Goal: Check status: Check status

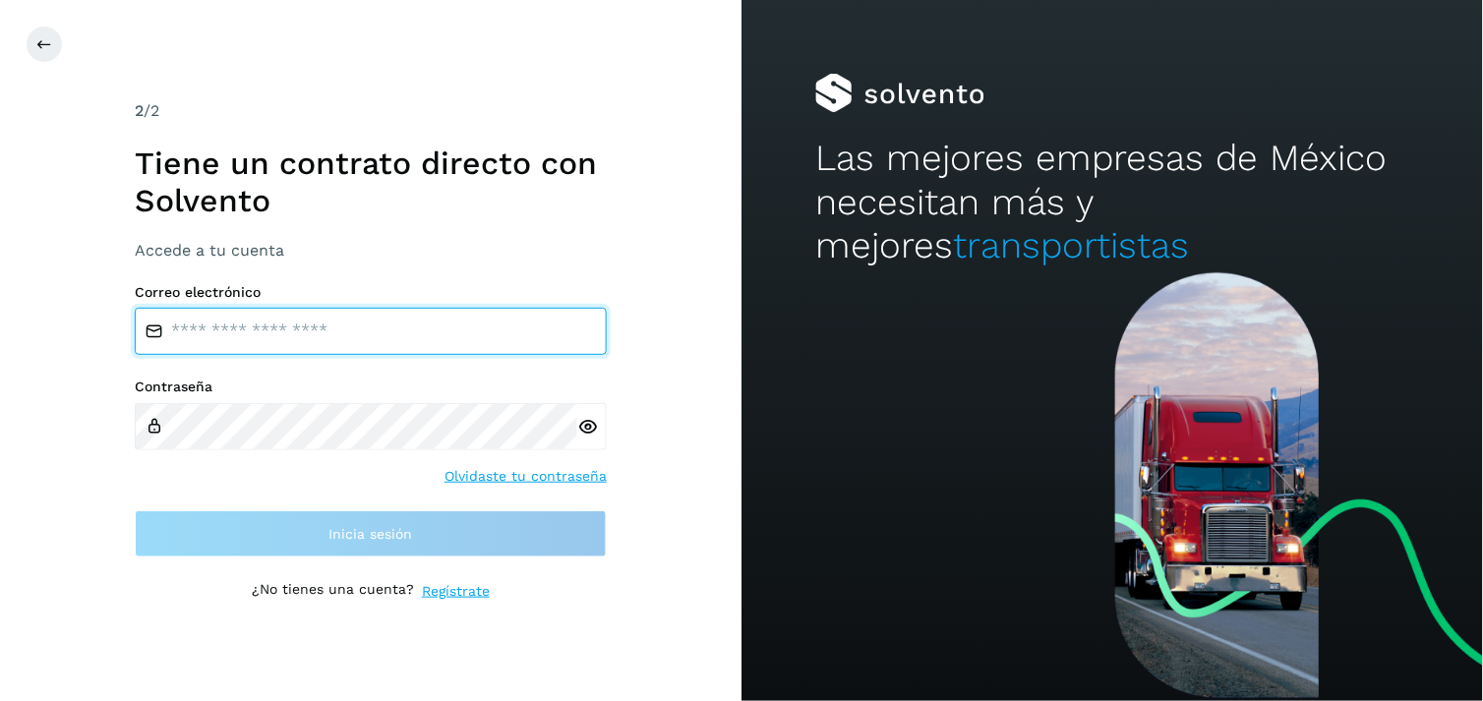
type input "**********"
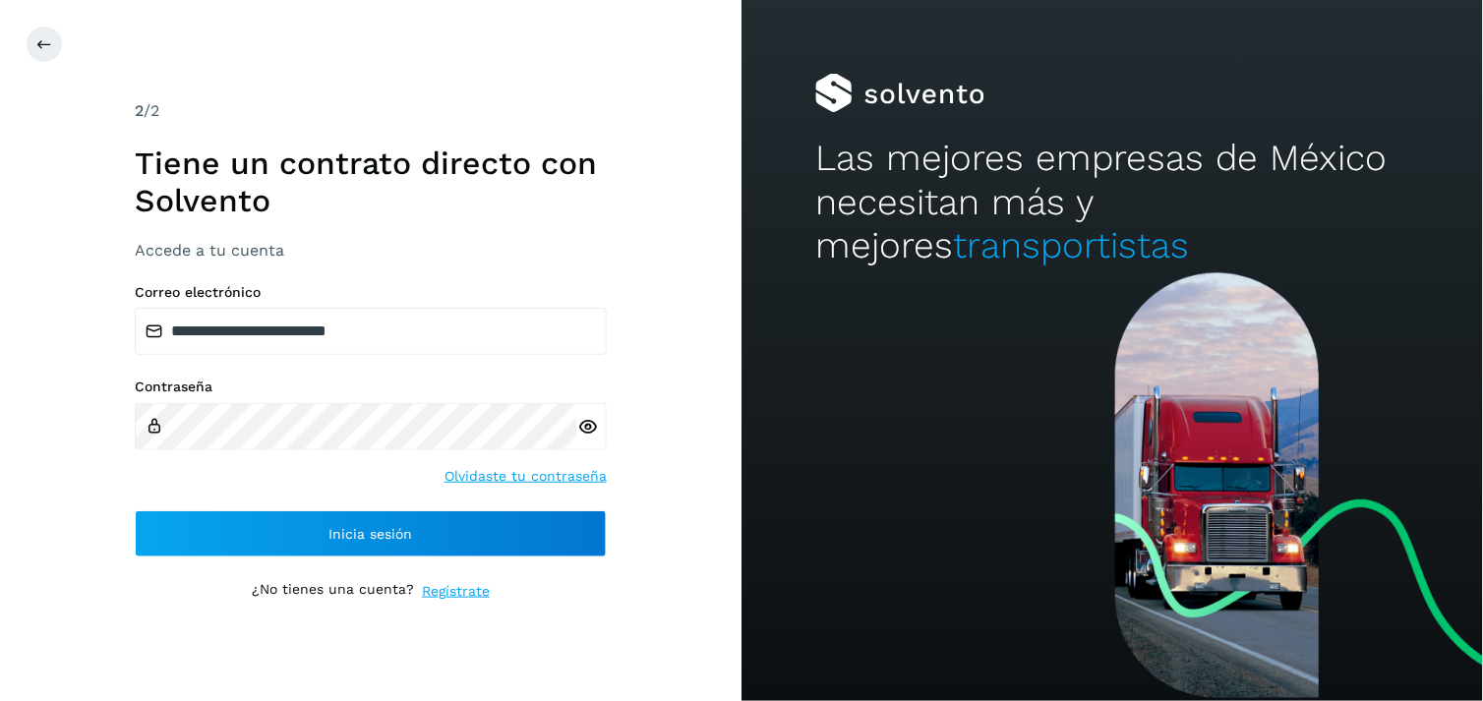
click at [837, 222] on h2 "Las mejores empresas de México necesitan más y mejores transportistas" at bounding box center [1111, 202] width 593 height 131
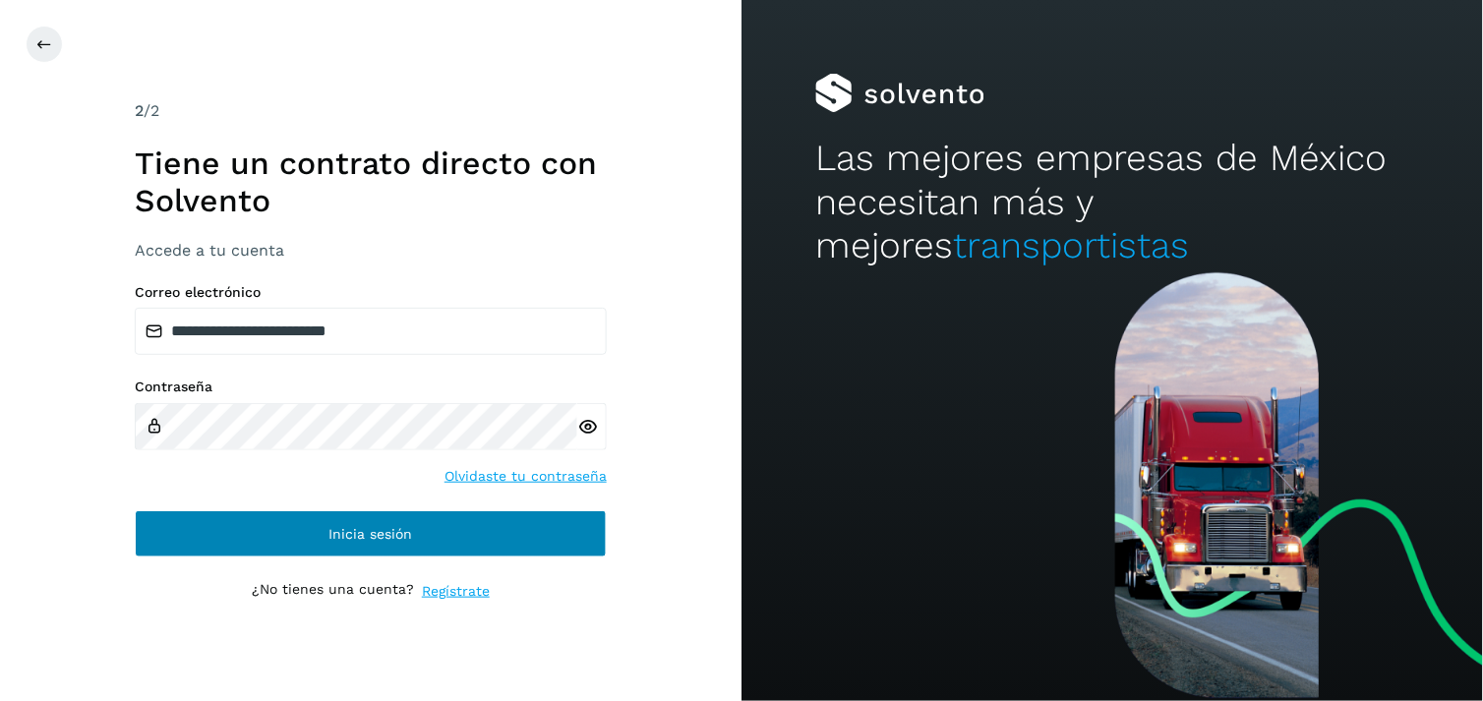
drag, startPoint x: 524, startPoint y: 563, endPoint x: 524, endPoint y: 546, distance: 16.7
click at [524, 546] on div "**********" at bounding box center [371, 351] width 472 height 504
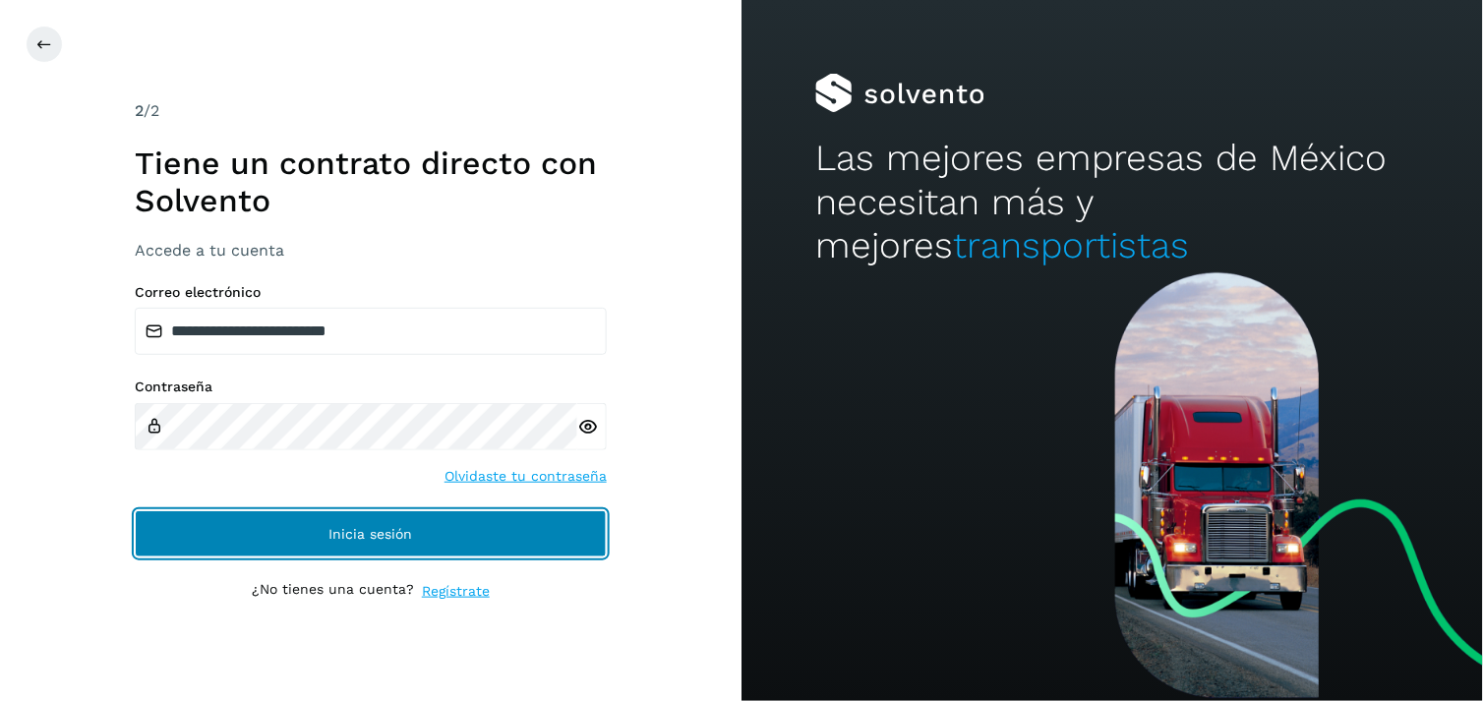
click at [524, 546] on button "Inicia sesión" at bounding box center [371, 533] width 472 height 47
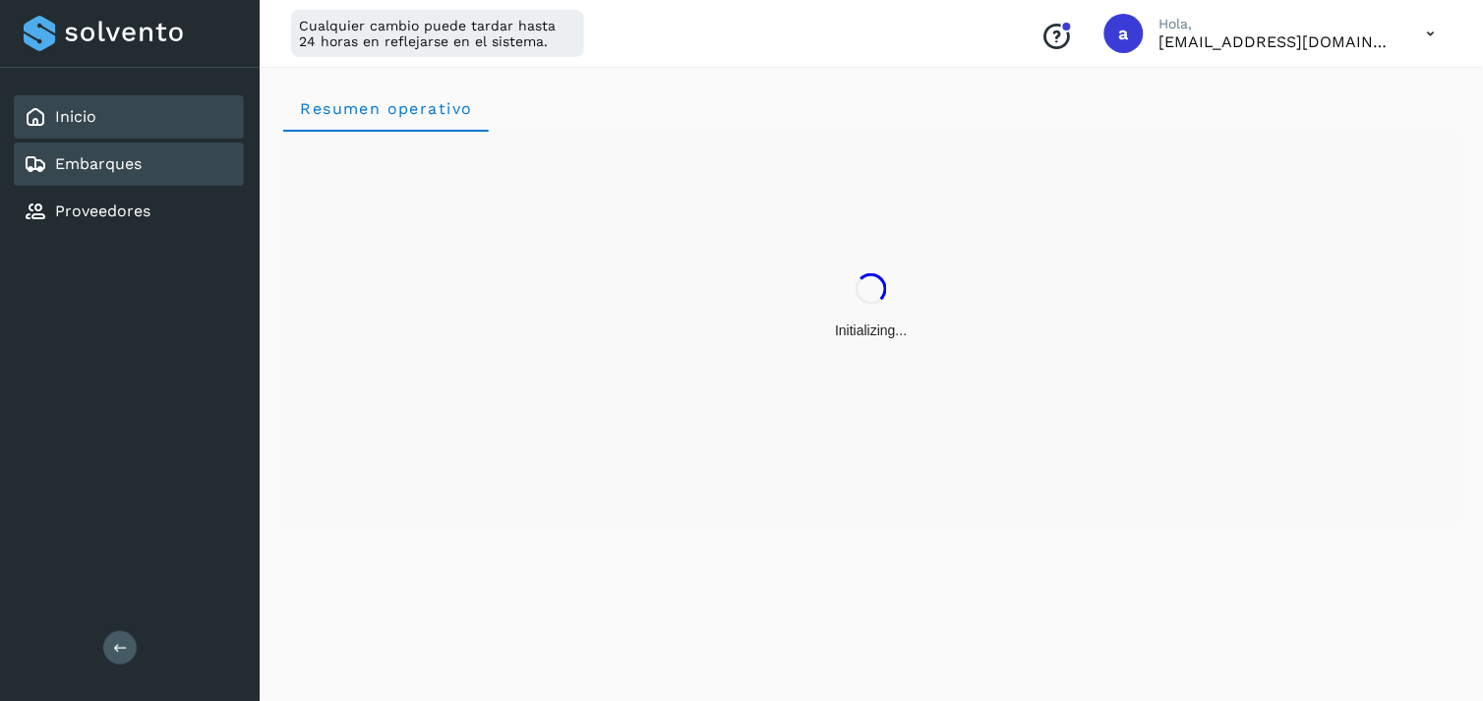
click at [74, 177] on div "Embarques" at bounding box center [129, 164] width 230 height 43
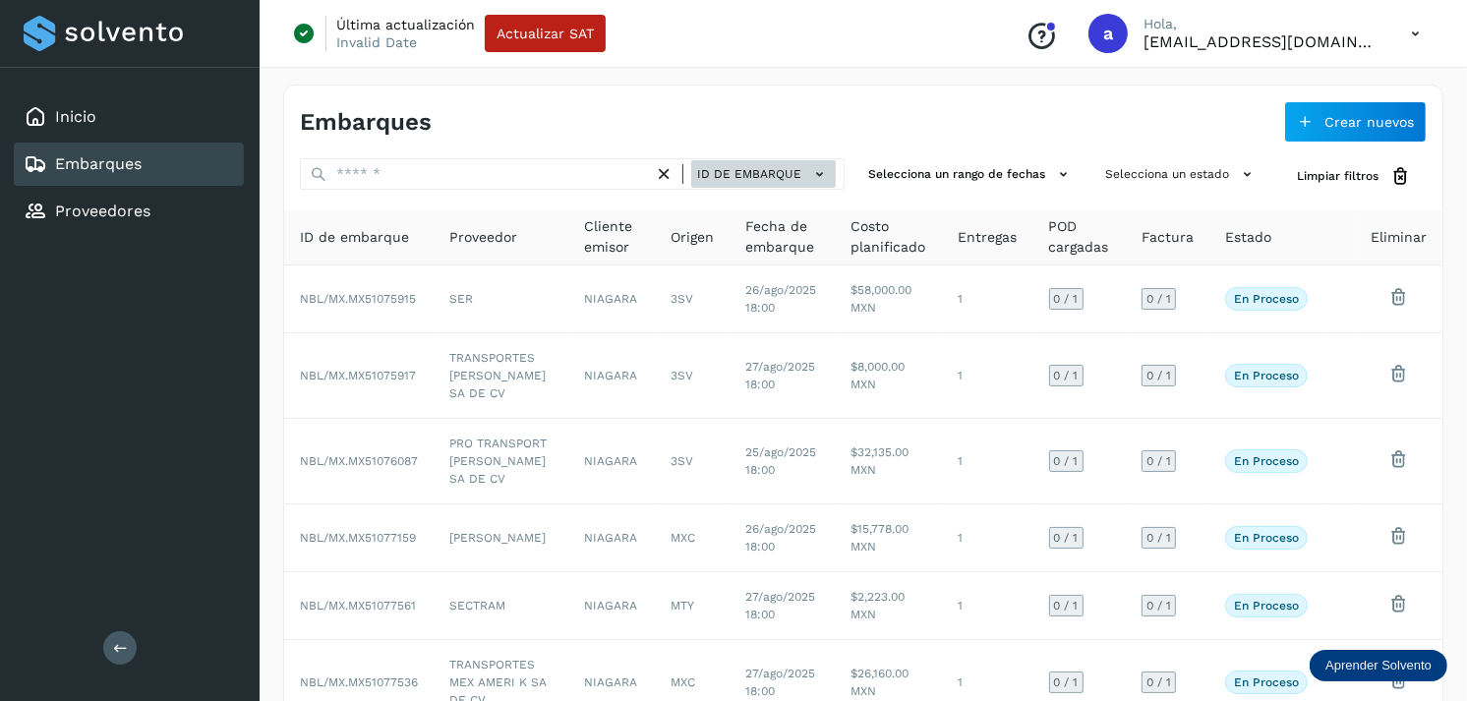
click at [728, 165] on span "ID de embarque" at bounding box center [749, 174] width 104 height 18
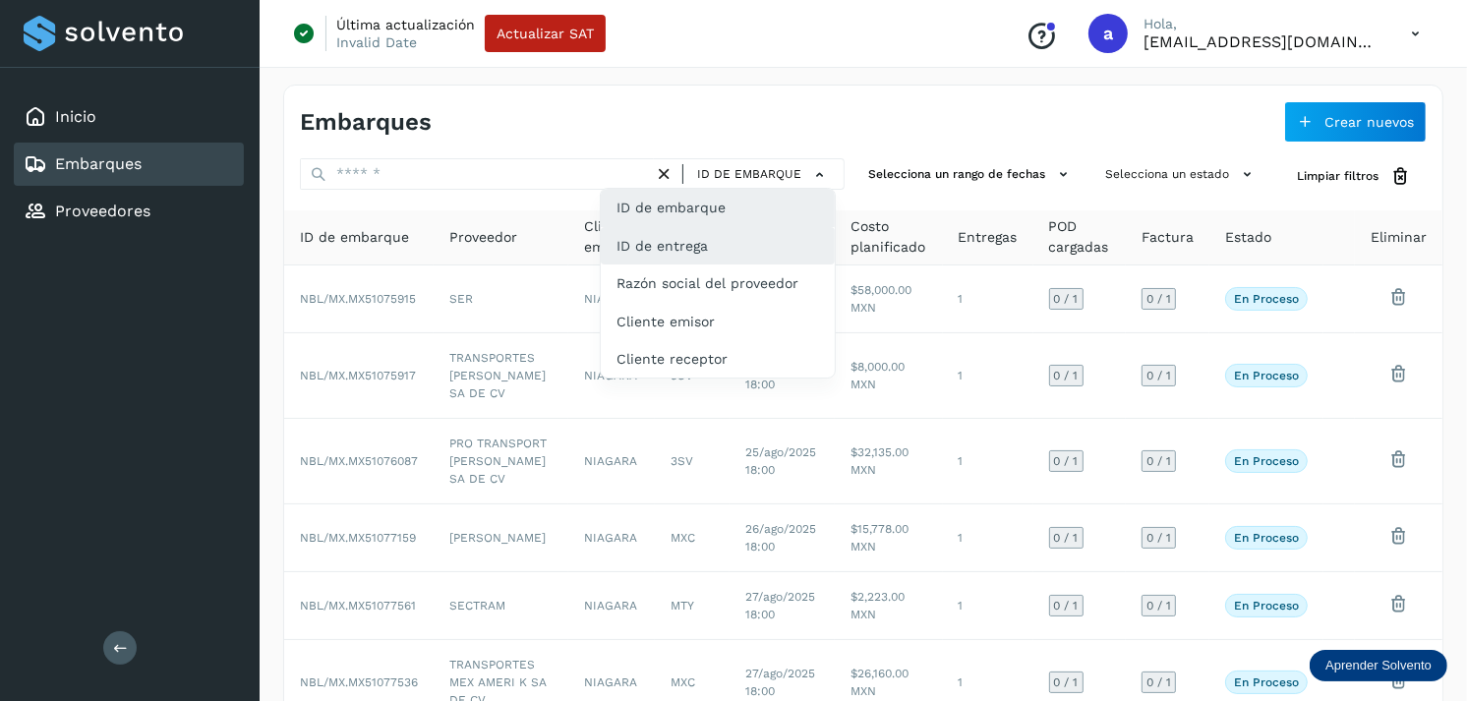
click at [728, 239] on div "ID de entrega" at bounding box center [718, 245] width 234 height 37
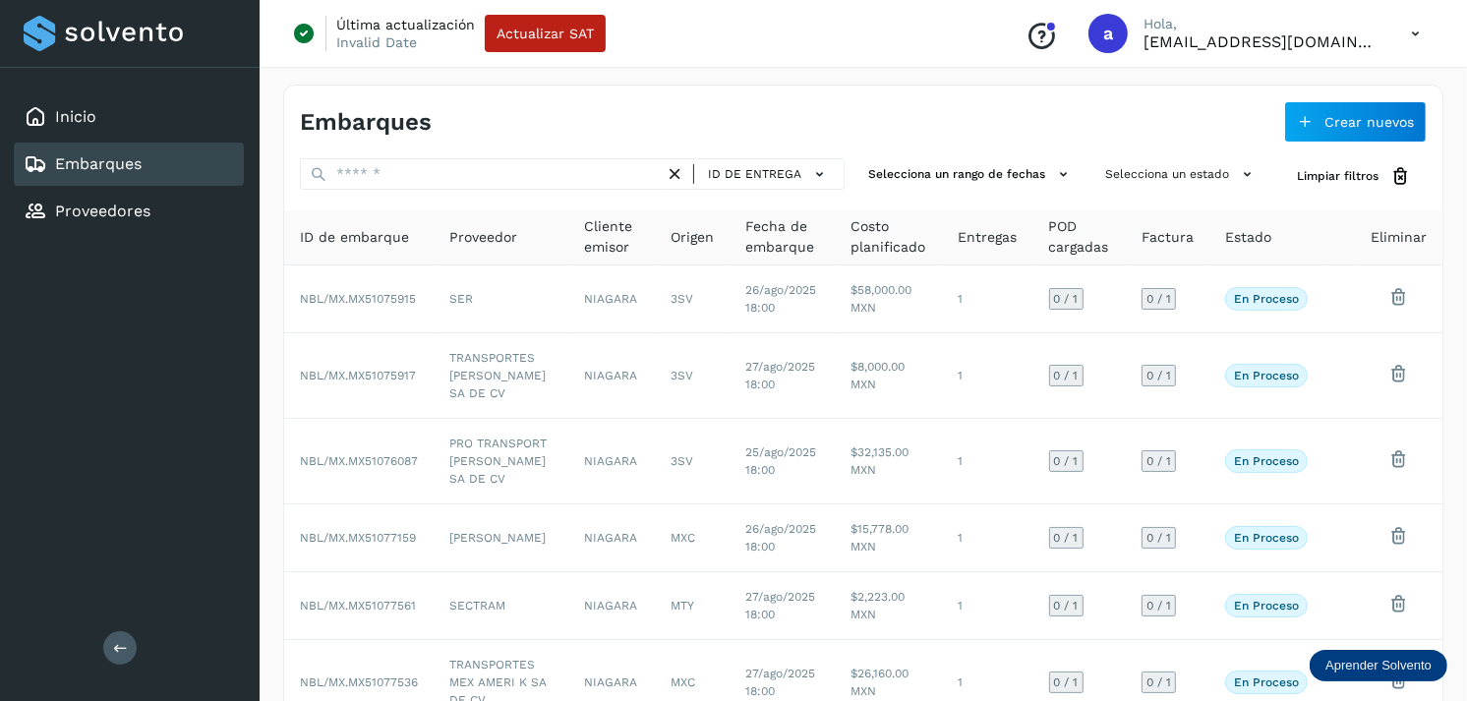
click at [791, 150] on div "Embarques Crear nuevos ID de entrega Selecciona un rango de fechas Selecciona u…" at bounding box center [863, 585] width 1160 height 1000
click at [758, 171] on span "ID de entrega" at bounding box center [754, 174] width 93 height 18
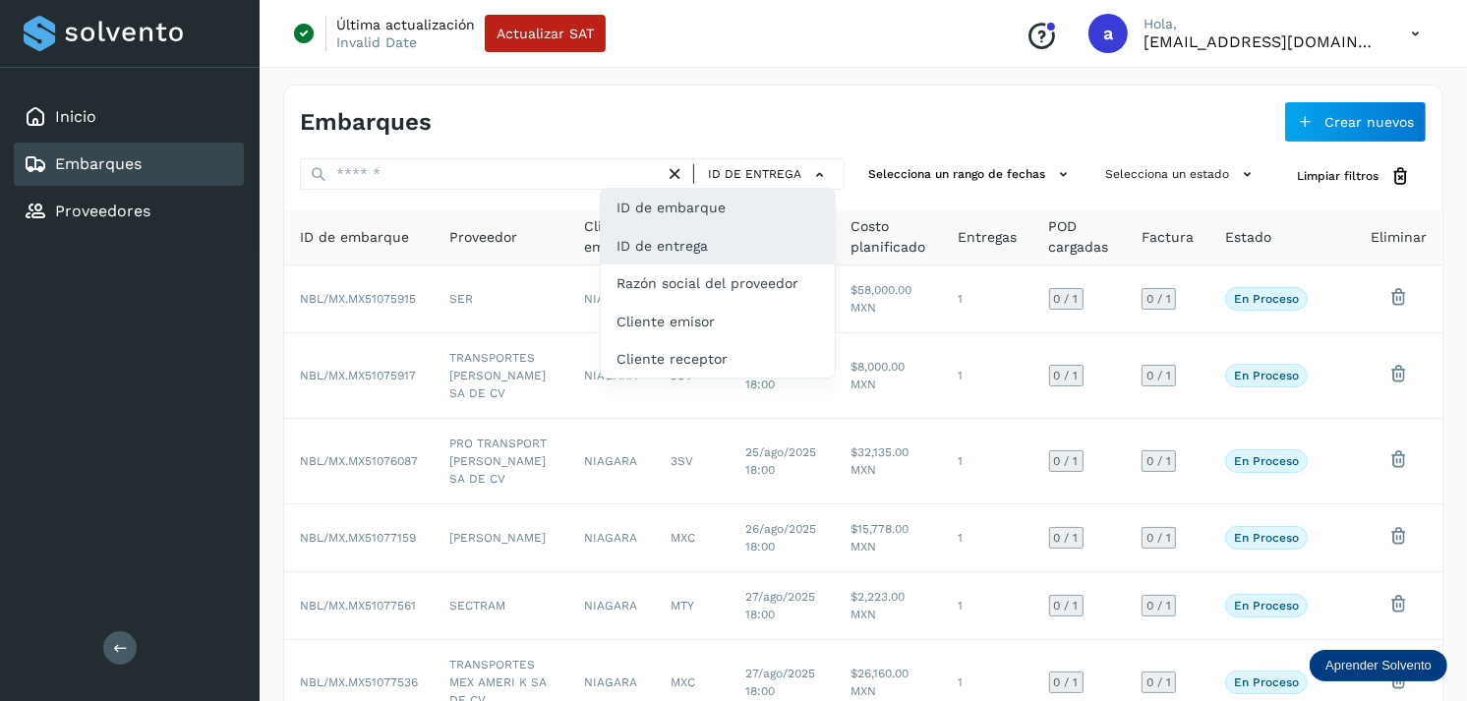
drag, startPoint x: 730, startPoint y: 207, endPoint x: 710, endPoint y: 220, distance: 24.0
click at [710, 220] on div "ID de embarque" at bounding box center [718, 207] width 234 height 37
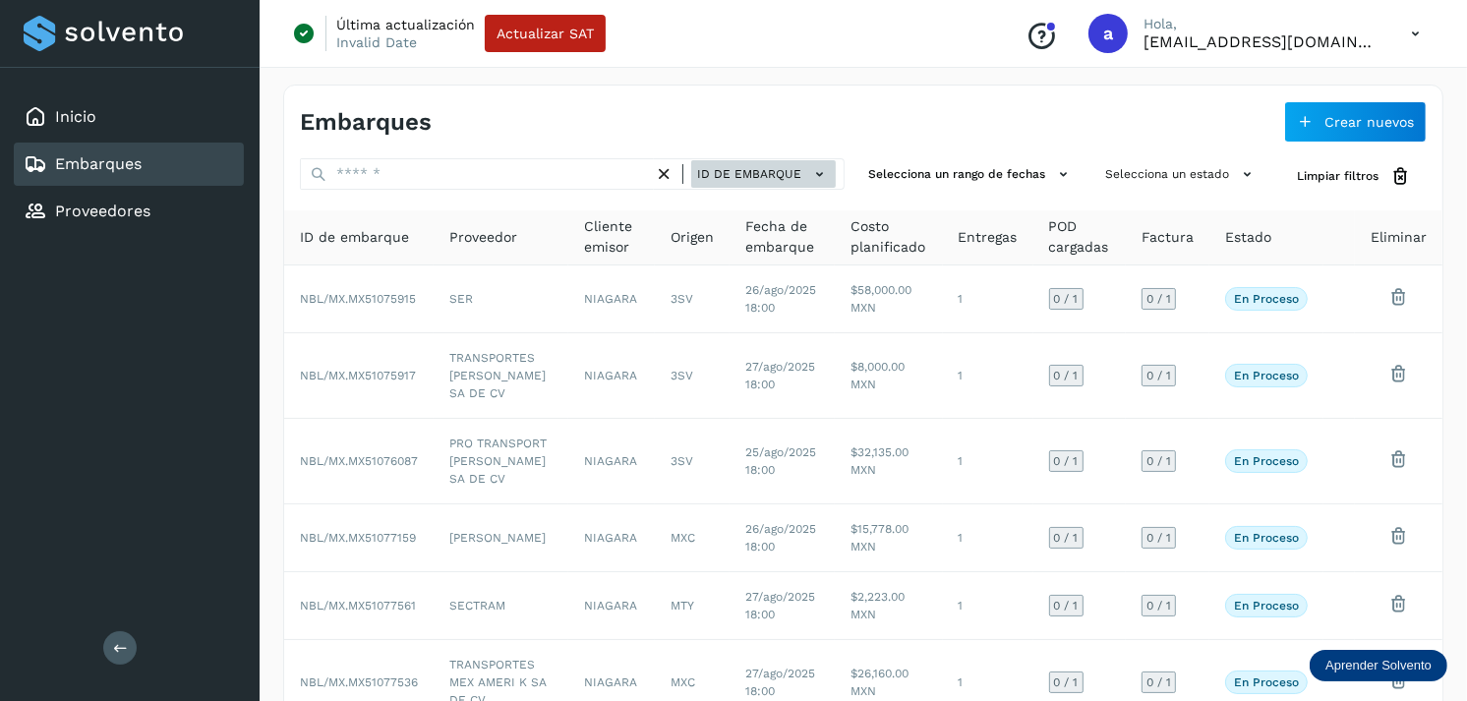
click at [772, 169] on span "ID de embarque" at bounding box center [749, 174] width 104 height 18
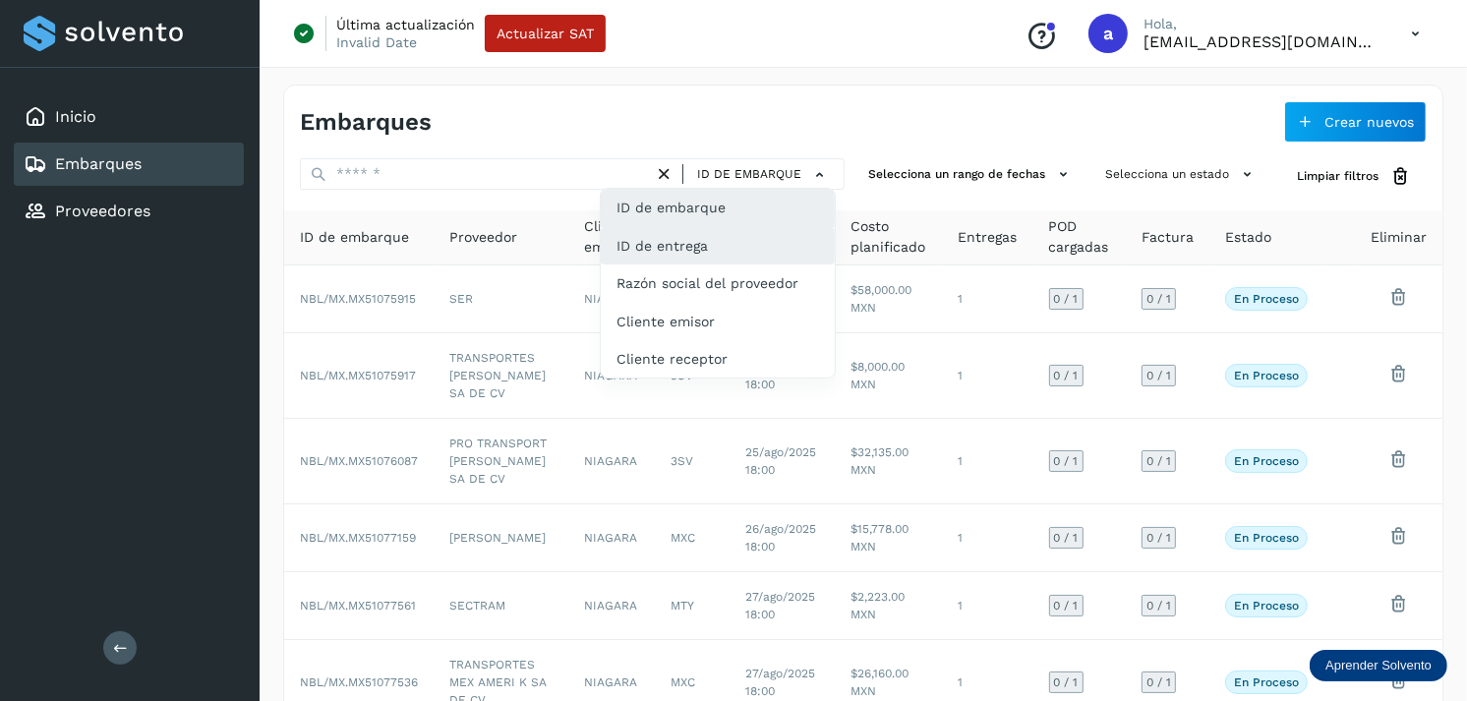
click at [706, 238] on div "ID de entrega" at bounding box center [718, 245] width 234 height 37
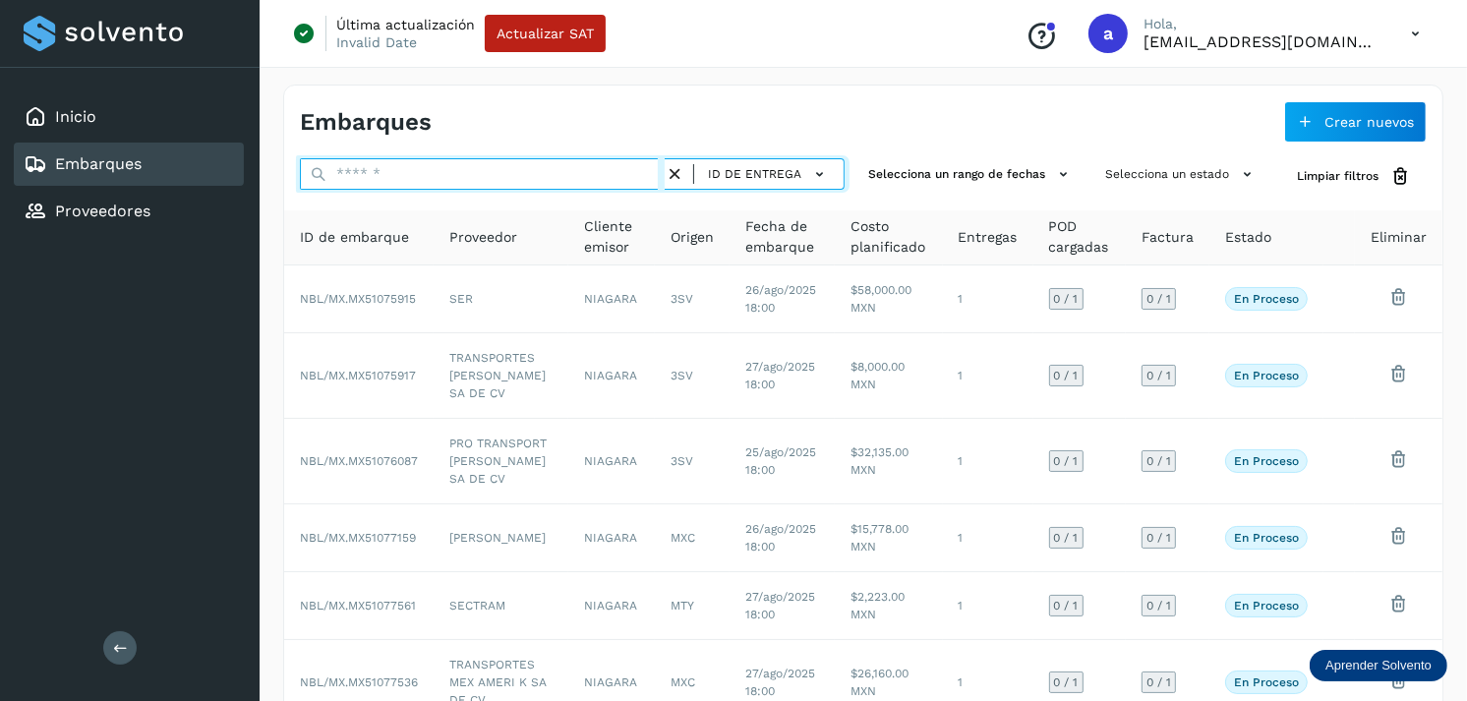
click at [571, 168] on input "text" at bounding box center [482, 173] width 365 height 31
paste input "**********"
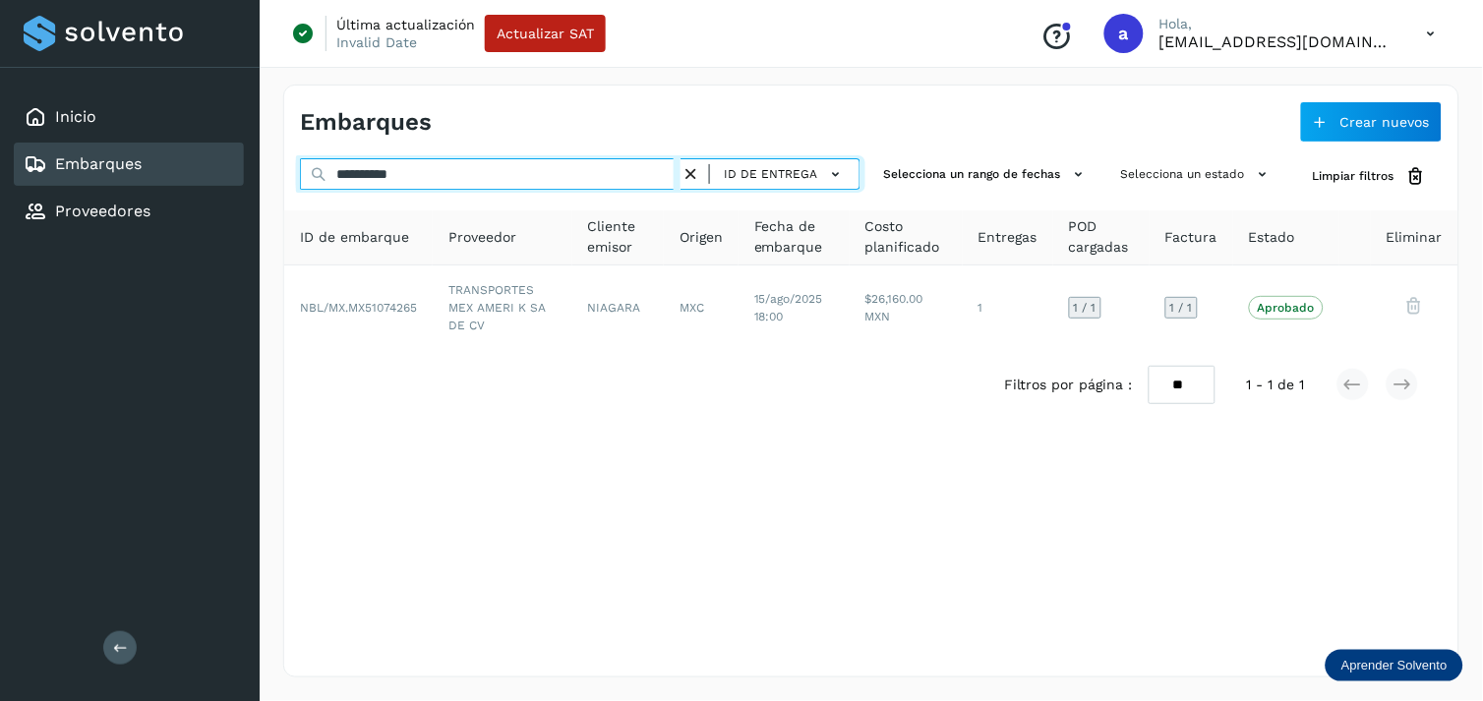
type input "**********"
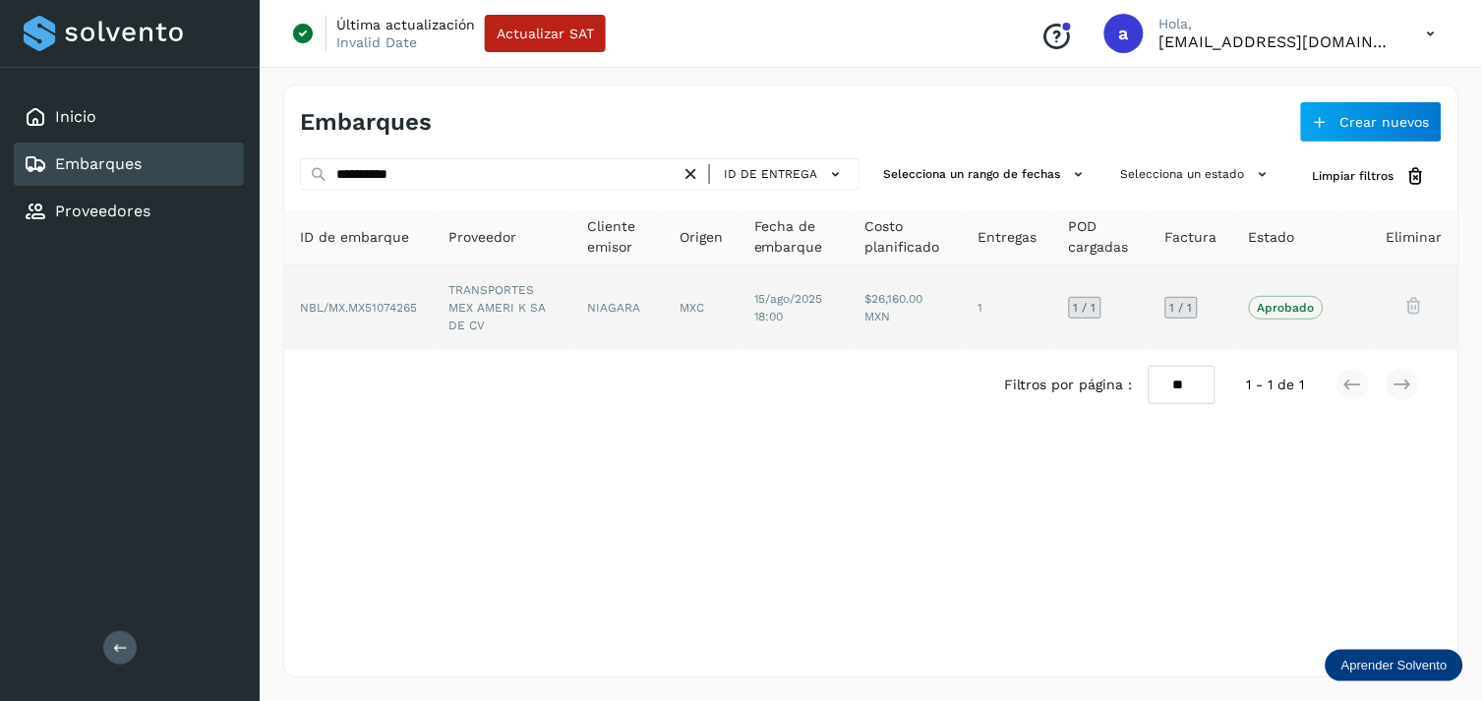
drag, startPoint x: 524, startPoint y: 364, endPoint x: 506, endPoint y: 347, distance: 24.3
click at [506, 347] on div "ID de embarque Proveedor Cliente emisor Origen Fecha de embarque Costo planific…" at bounding box center [871, 314] width 1174 height 209
click at [506, 347] on td "TRANSPORTES MEX AMERI K SA DE CV" at bounding box center [503, 308] width 140 height 85
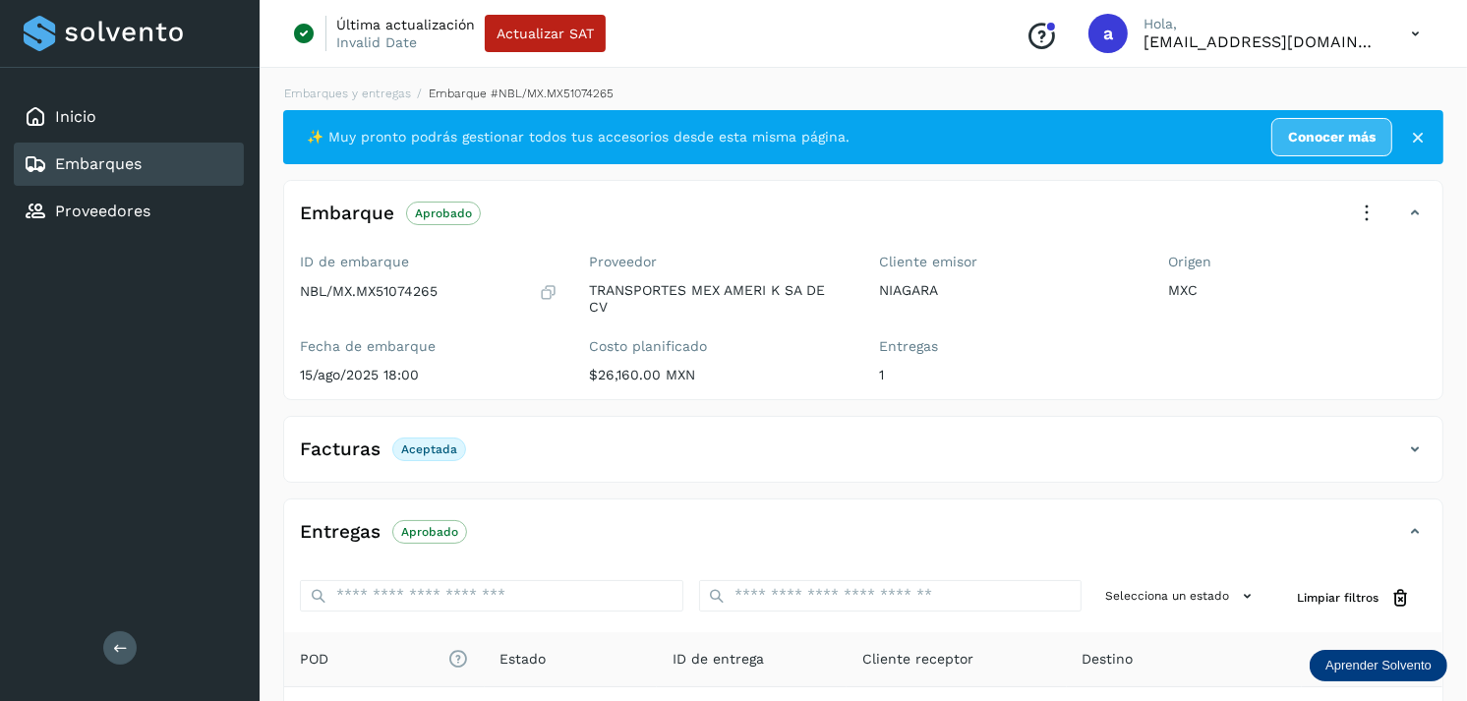
scroll to position [250, 0]
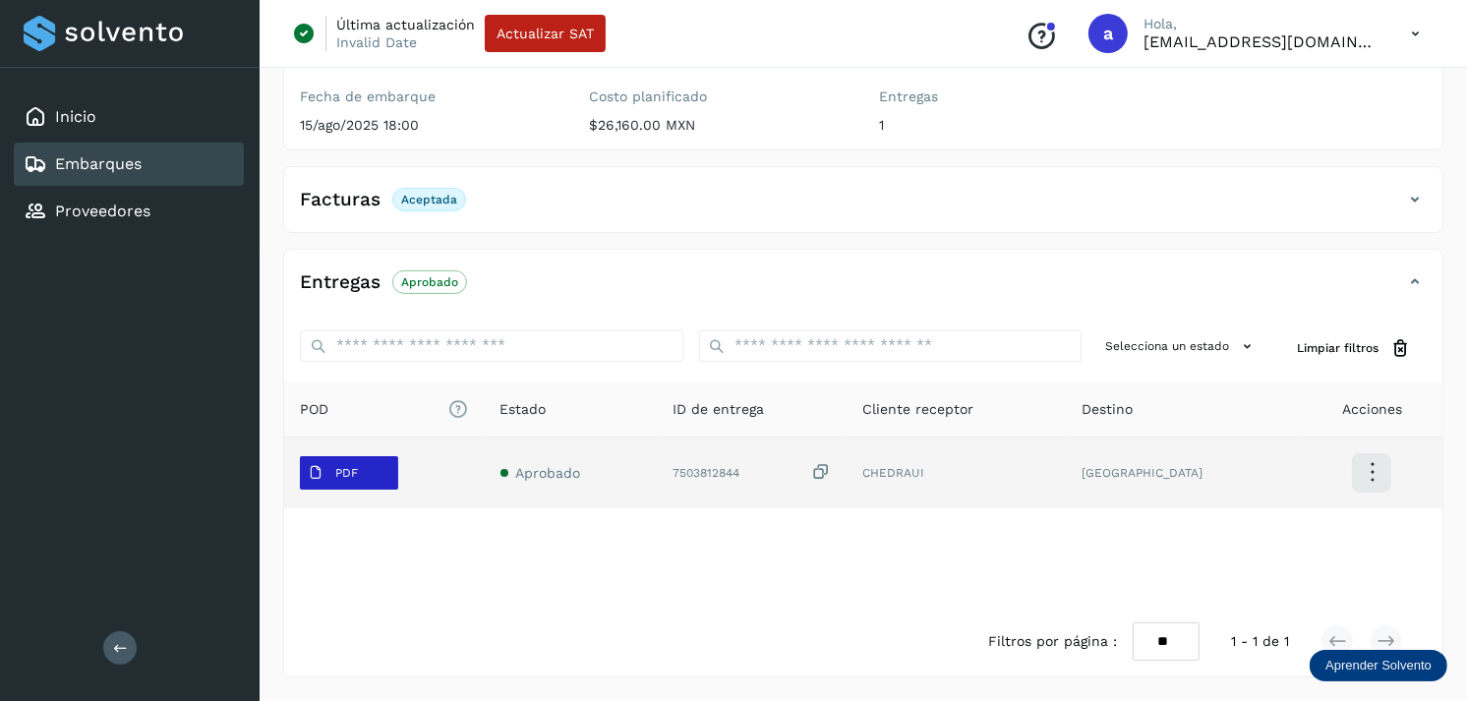
click at [361, 477] on span "PDF" at bounding box center [333, 472] width 66 height 31
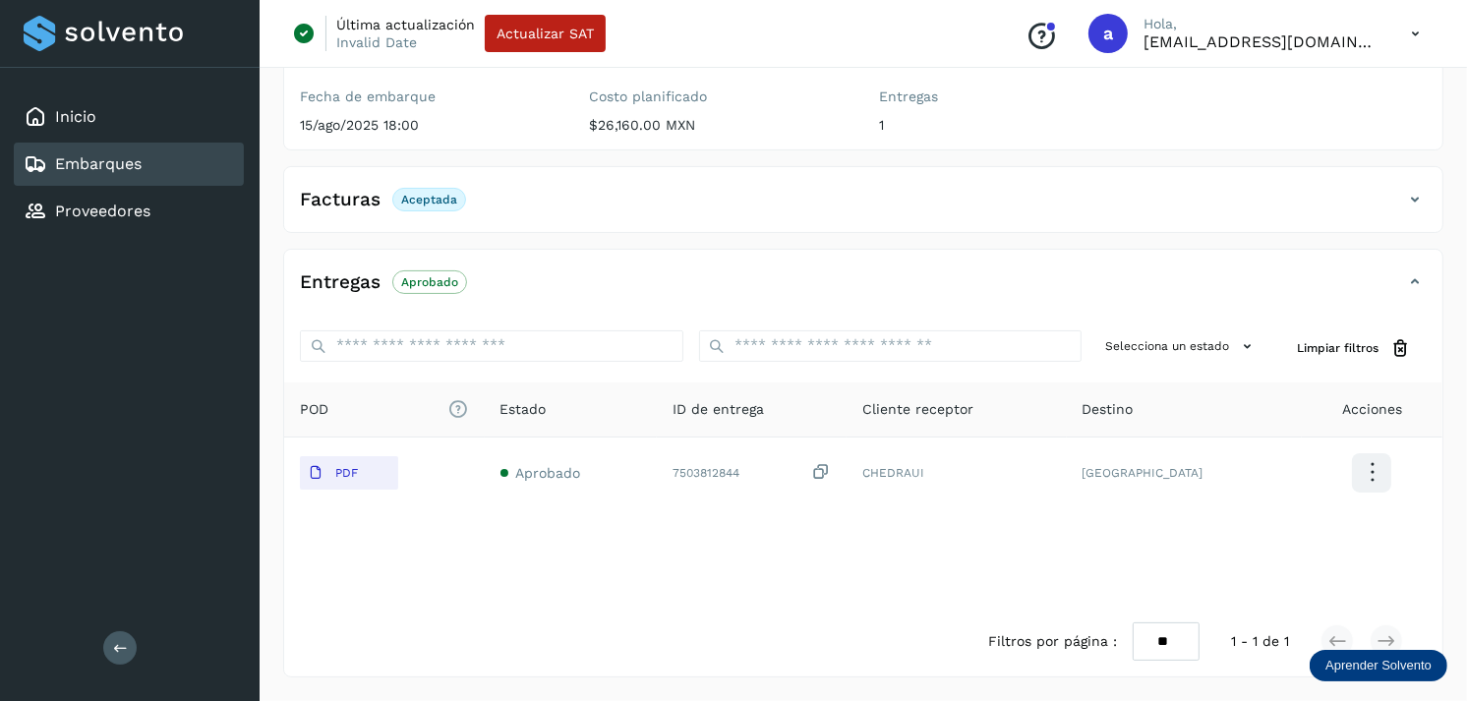
click at [132, 149] on div "Embarques" at bounding box center [129, 164] width 230 height 43
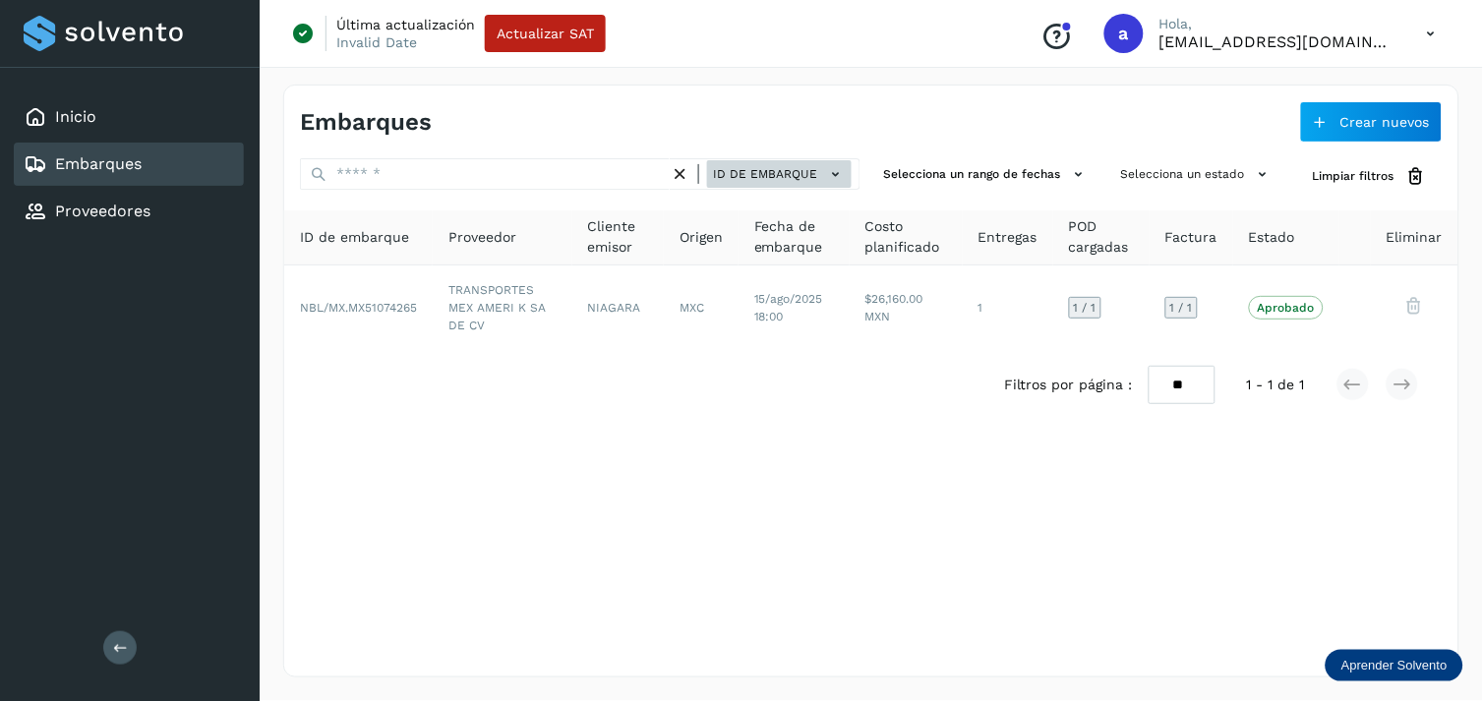
click at [753, 160] on button "ID de embarque" at bounding box center [779, 174] width 145 height 29
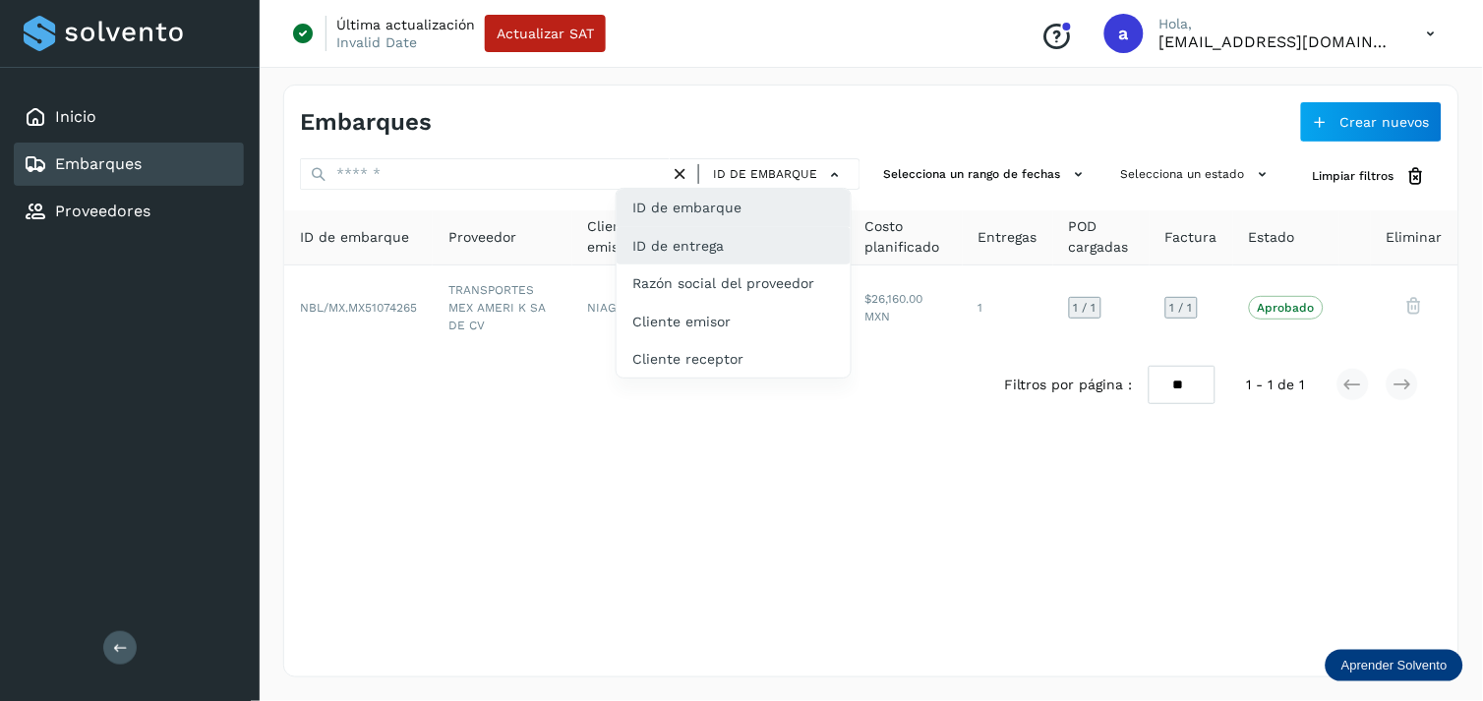
click at [671, 262] on div "ID de entrega" at bounding box center [734, 245] width 234 height 37
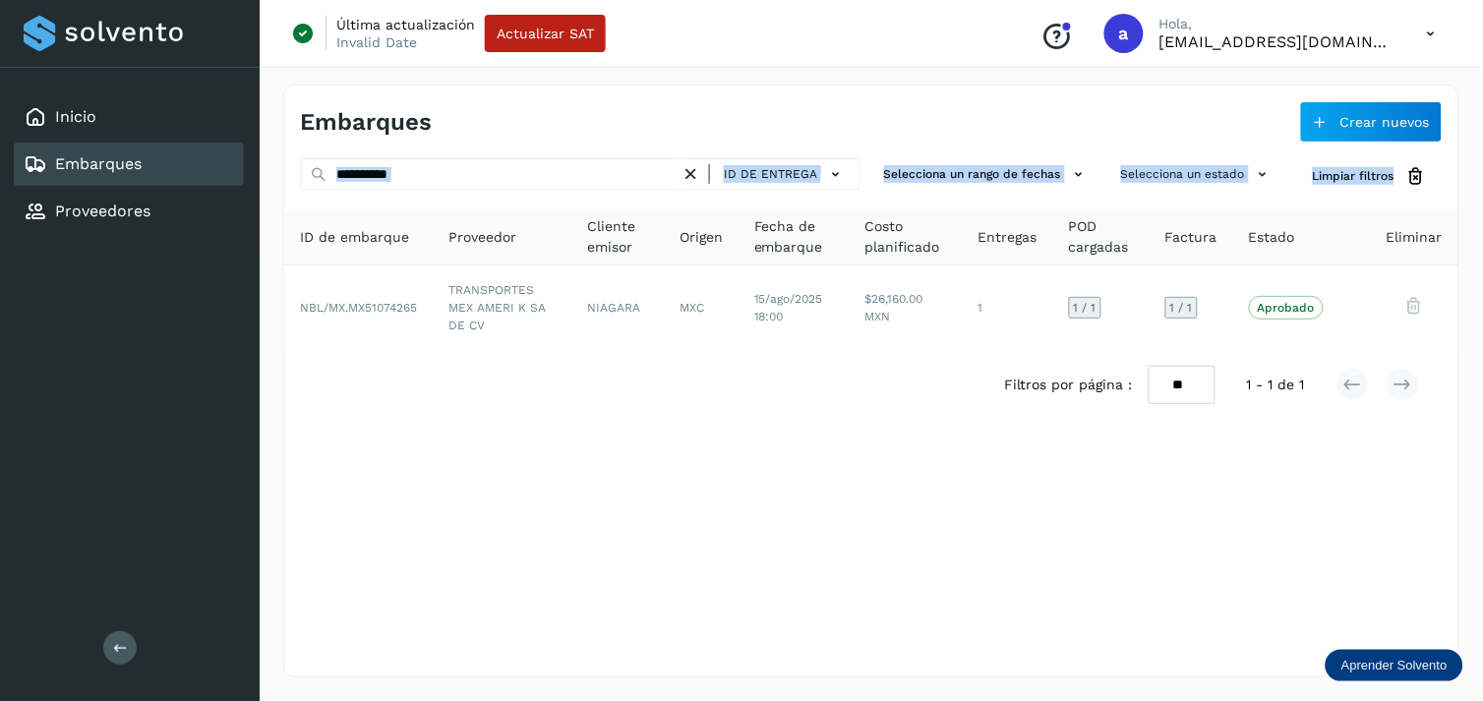
drag, startPoint x: 588, startPoint y: 198, endPoint x: 570, endPoint y: 182, distance: 23.7
click at [570, 182] on div "**********" at bounding box center [871, 289] width 1174 height 262
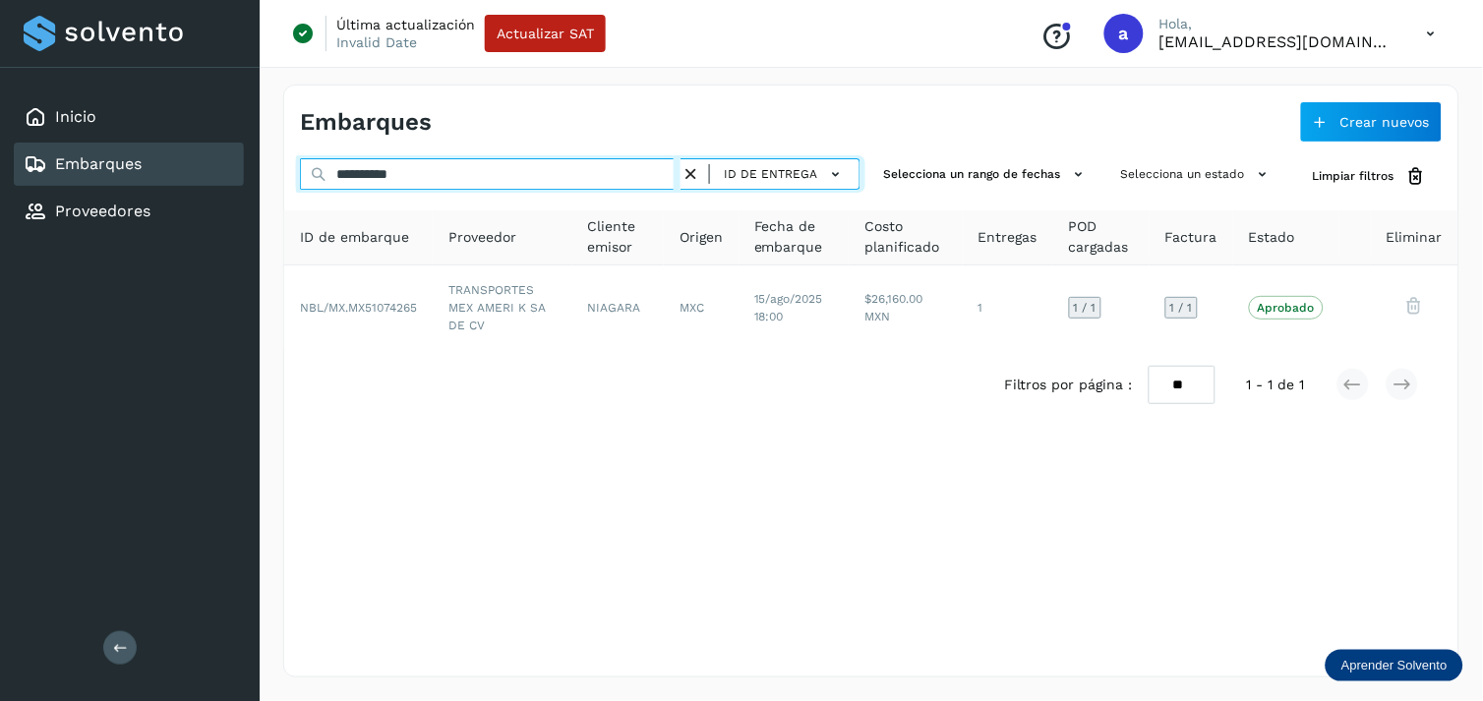
click at [570, 182] on input "**********" at bounding box center [490, 173] width 381 height 31
paste input "text"
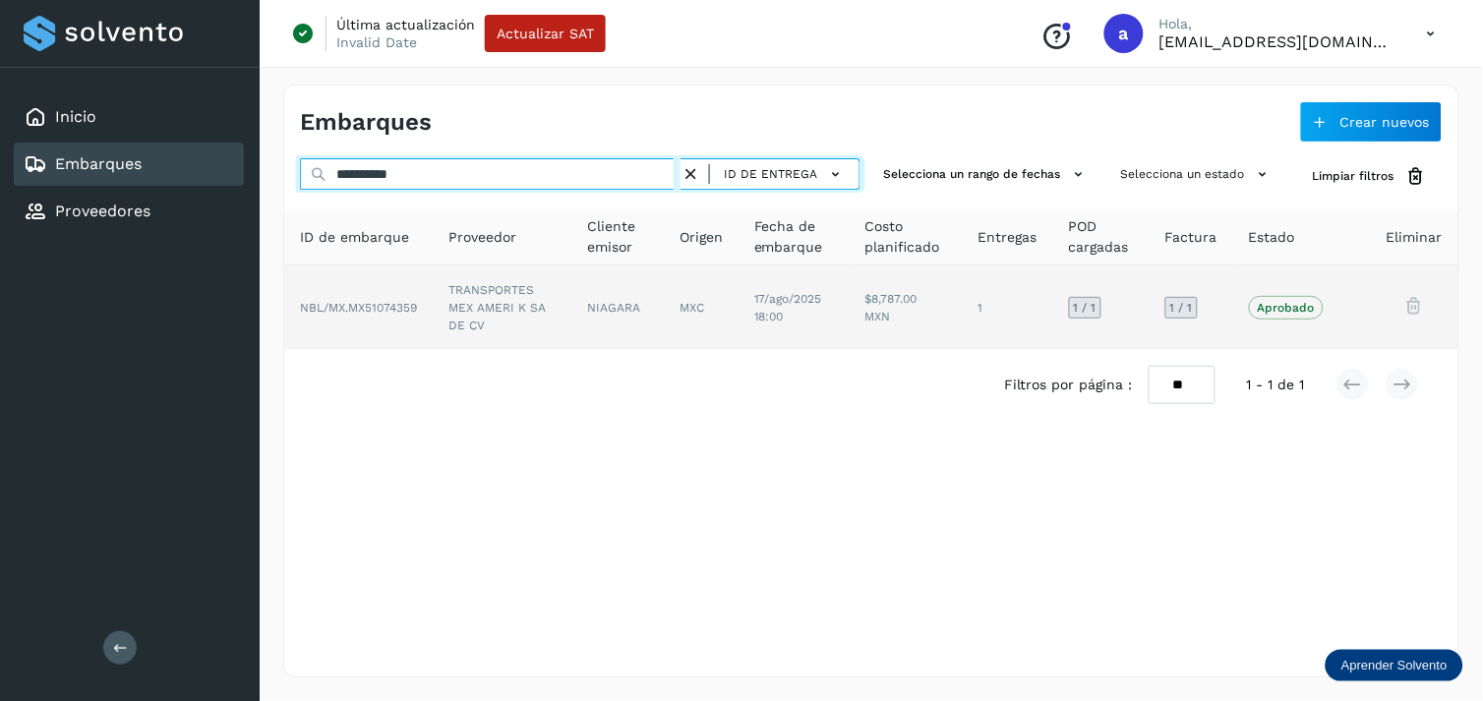
type input "**********"
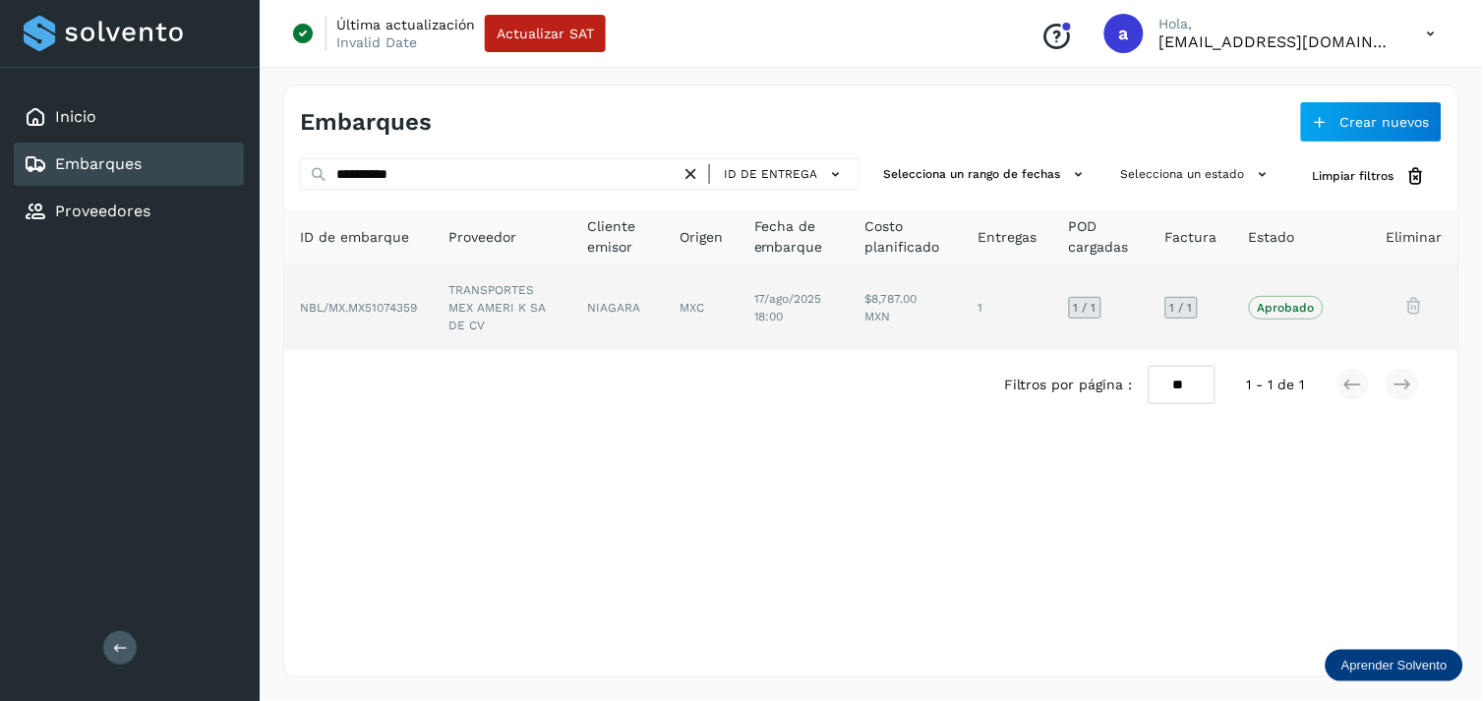
click at [532, 306] on td "TRANSPORTES MEX AMERI K SA DE CV" at bounding box center [503, 308] width 140 height 85
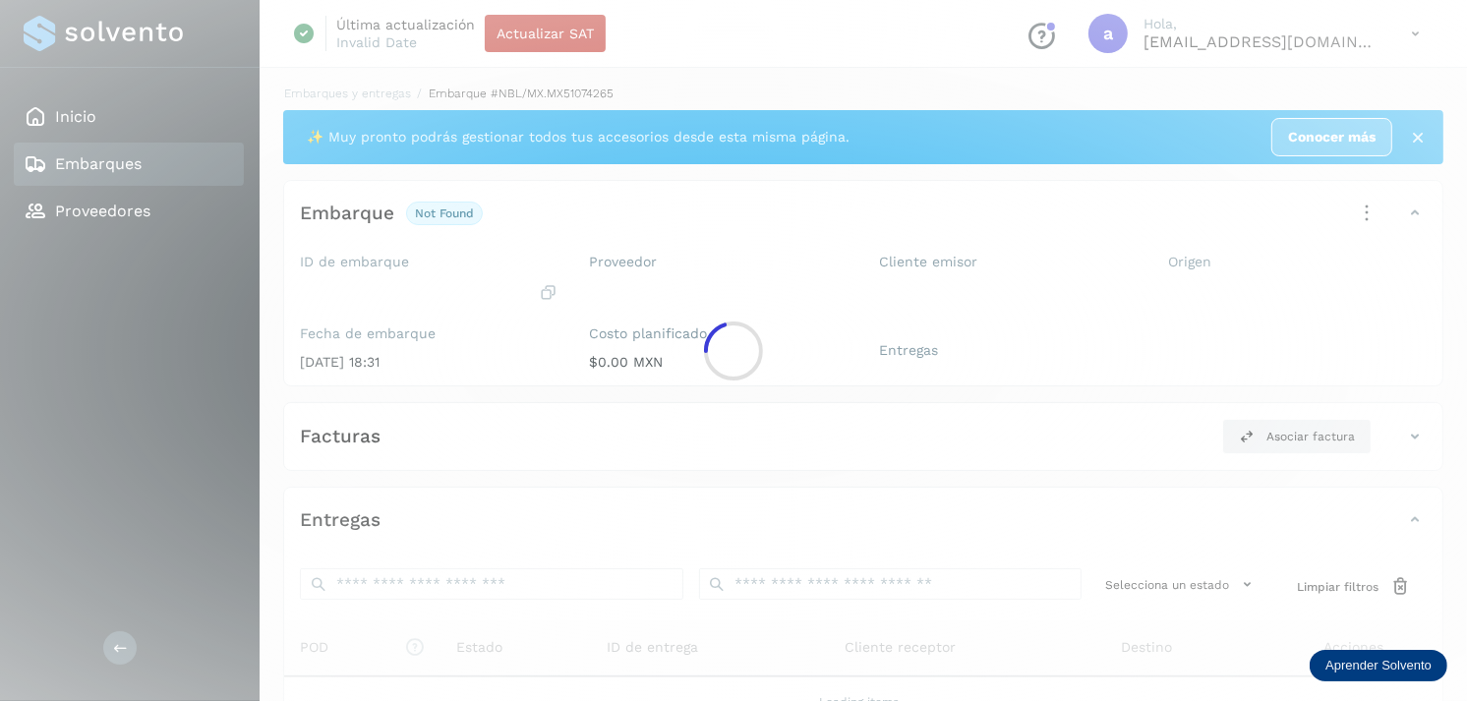
click at [532, 306] on div at bounding box center [733, 350] width 1467 height 701
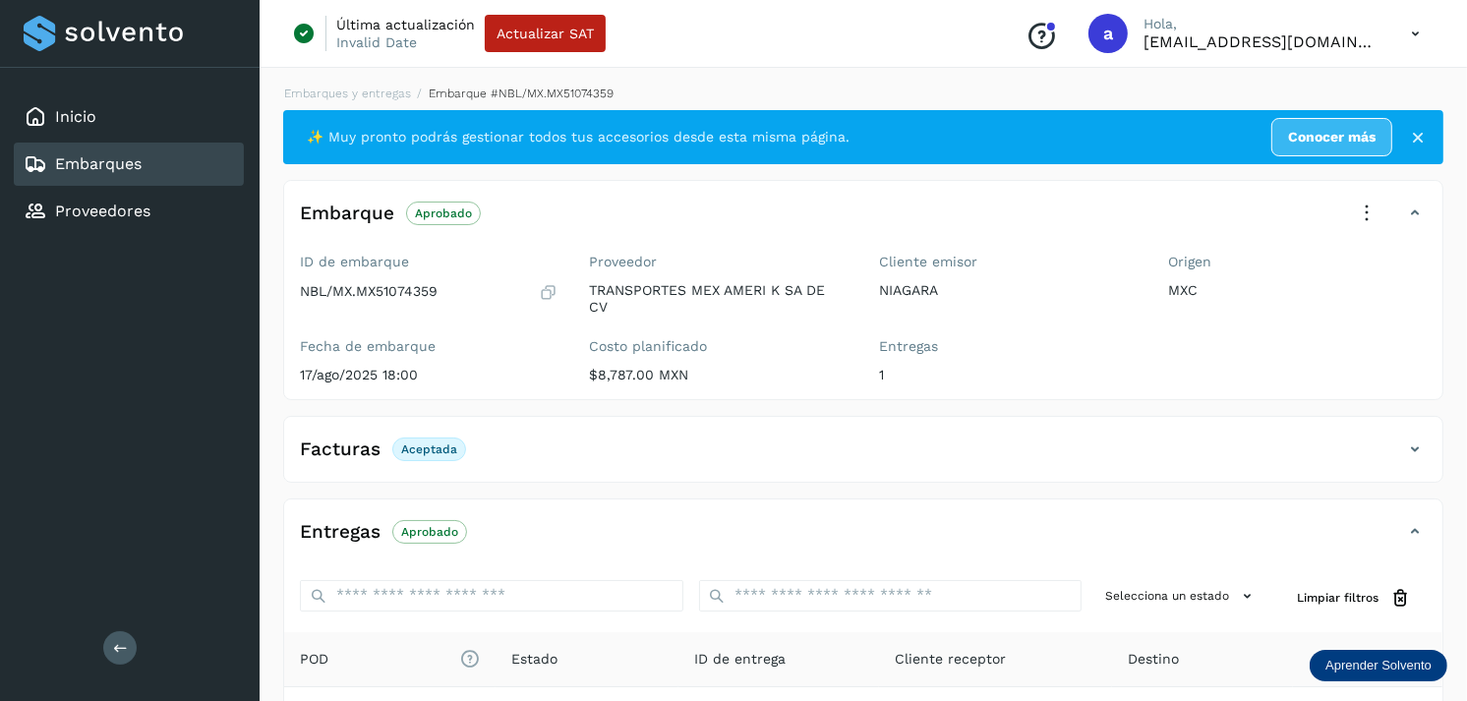
scroll to position [250, 0]
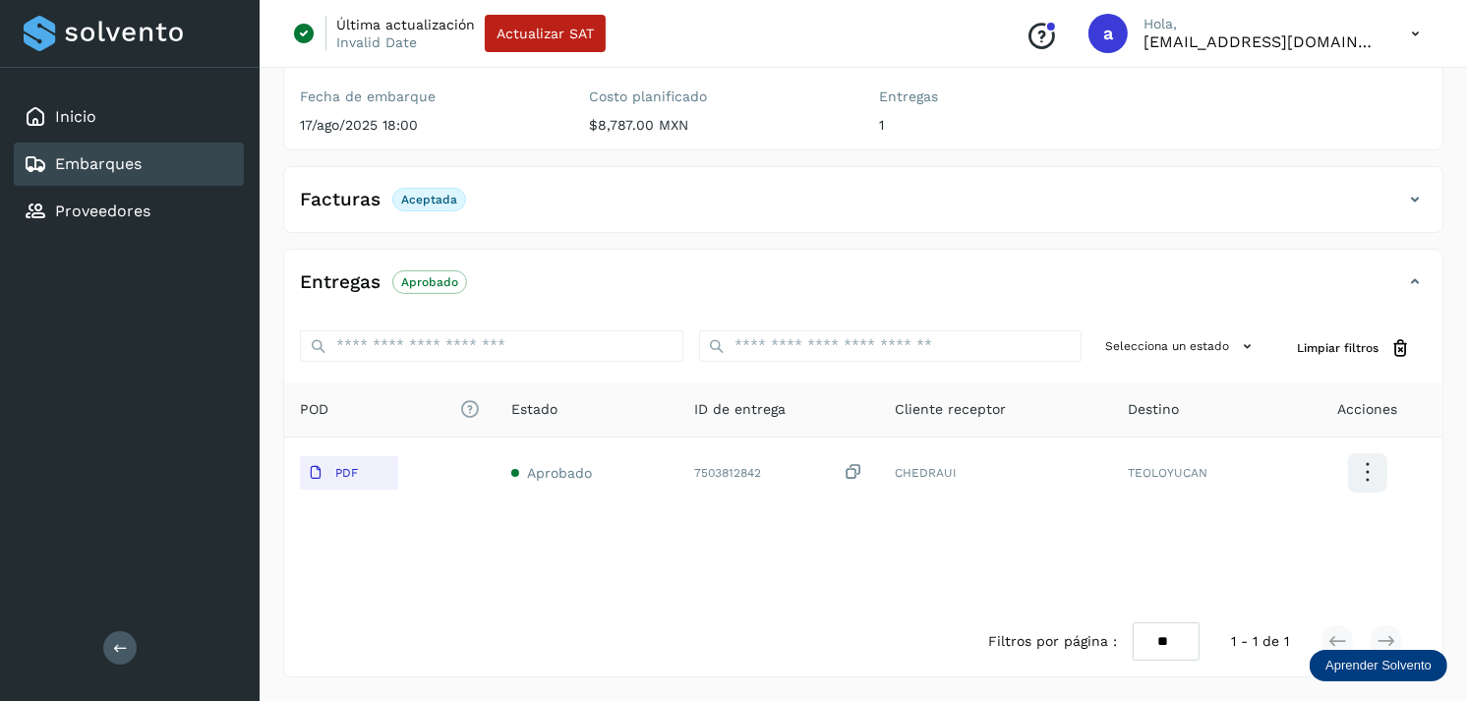
click at [130, 154] on link "Embarques" at bounding box center [98, 163] width 87 height 19
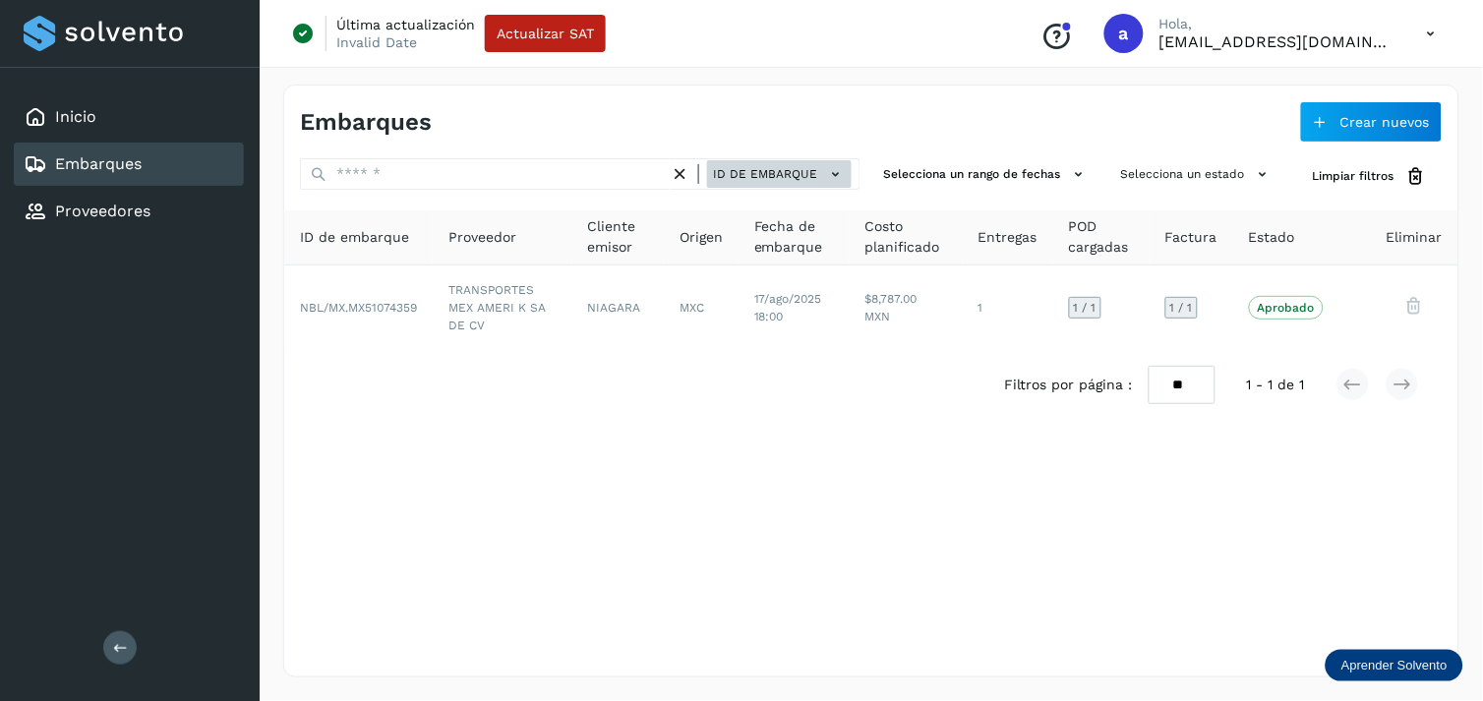
click at [791, 161] on button "ID de embarque" at bounding box center [779, 174] width 145 height 29
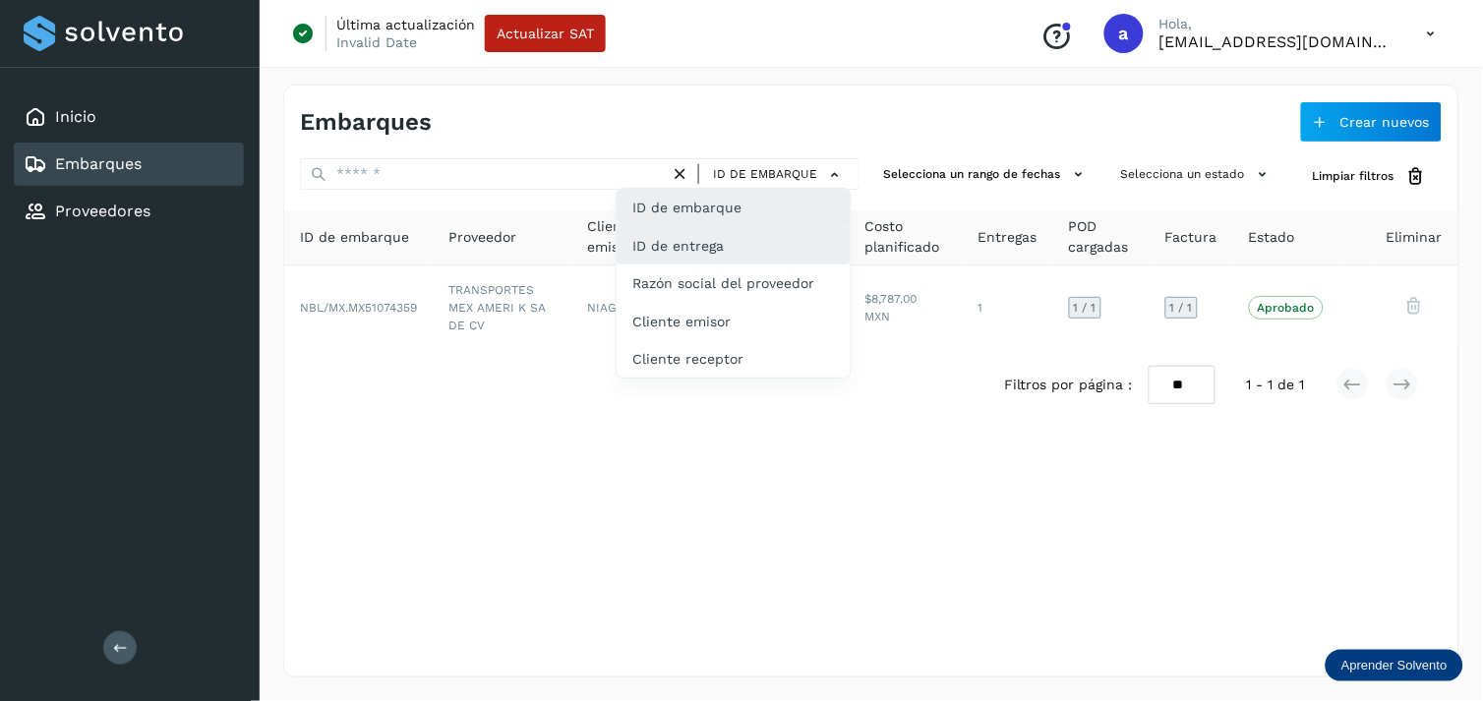
click at [681, 262] on div "ID de entrega" at bounding box center [734, 245] width 234 height 37
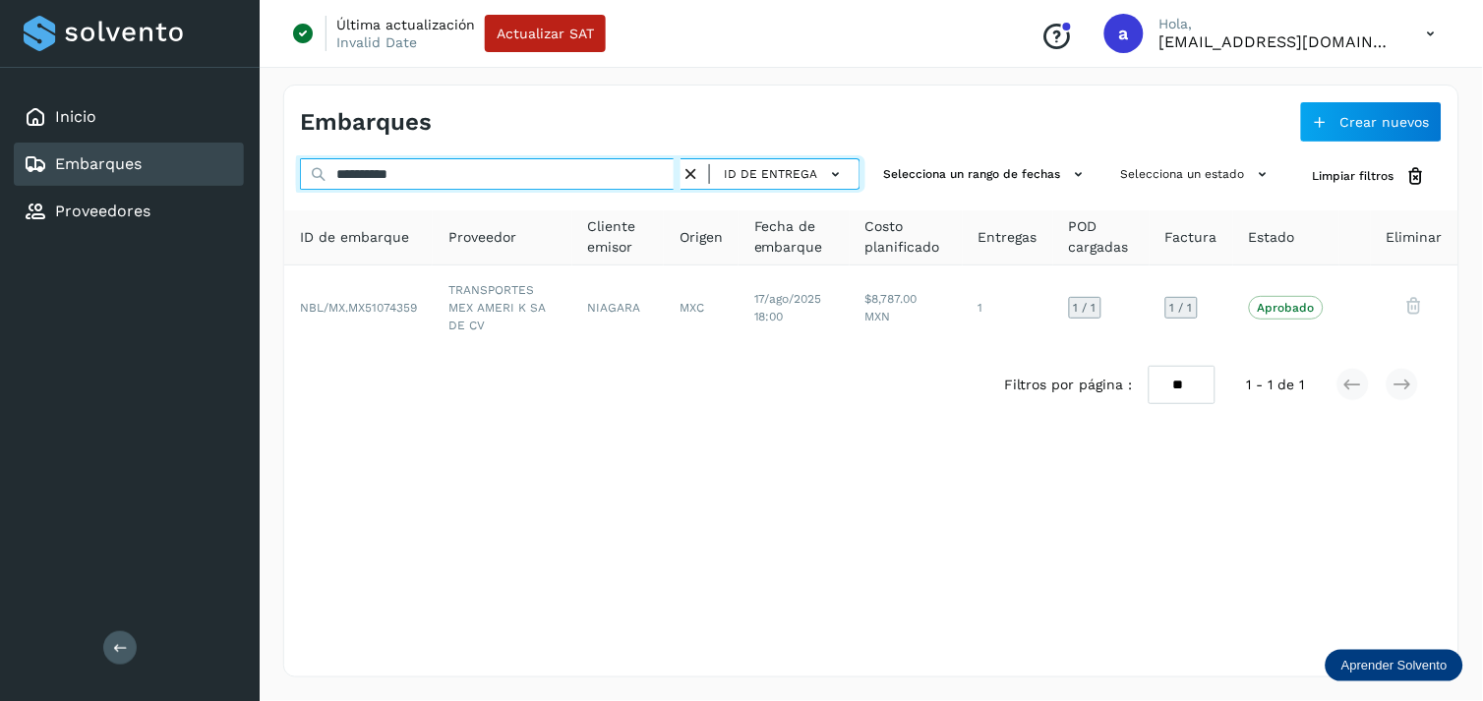
click at [500, 184] on input "**********" at bounding box center [490, 173] width 381 height 31
paste input "text"
type input "**********"
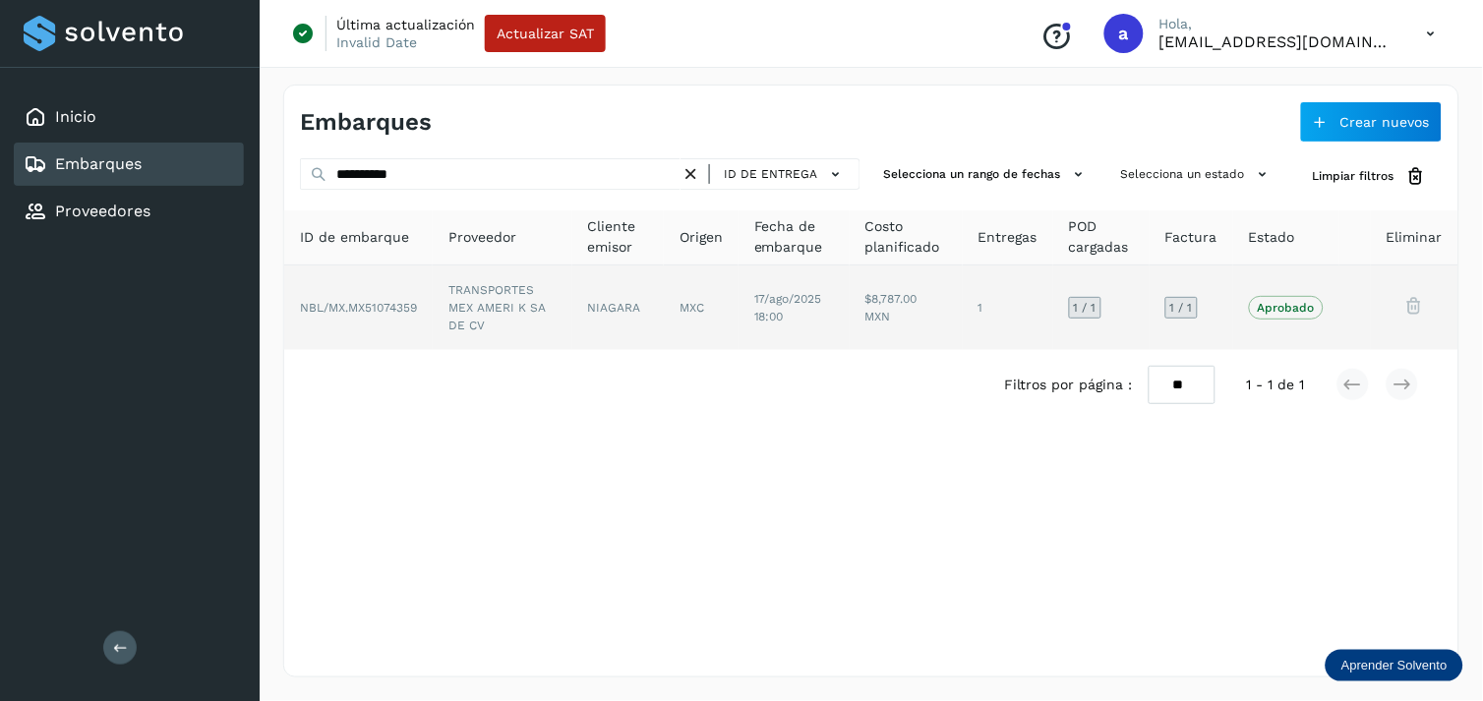
click at [577, 290] on td "NIAGARA" at bounding box center [617, 308] width 91 height 85
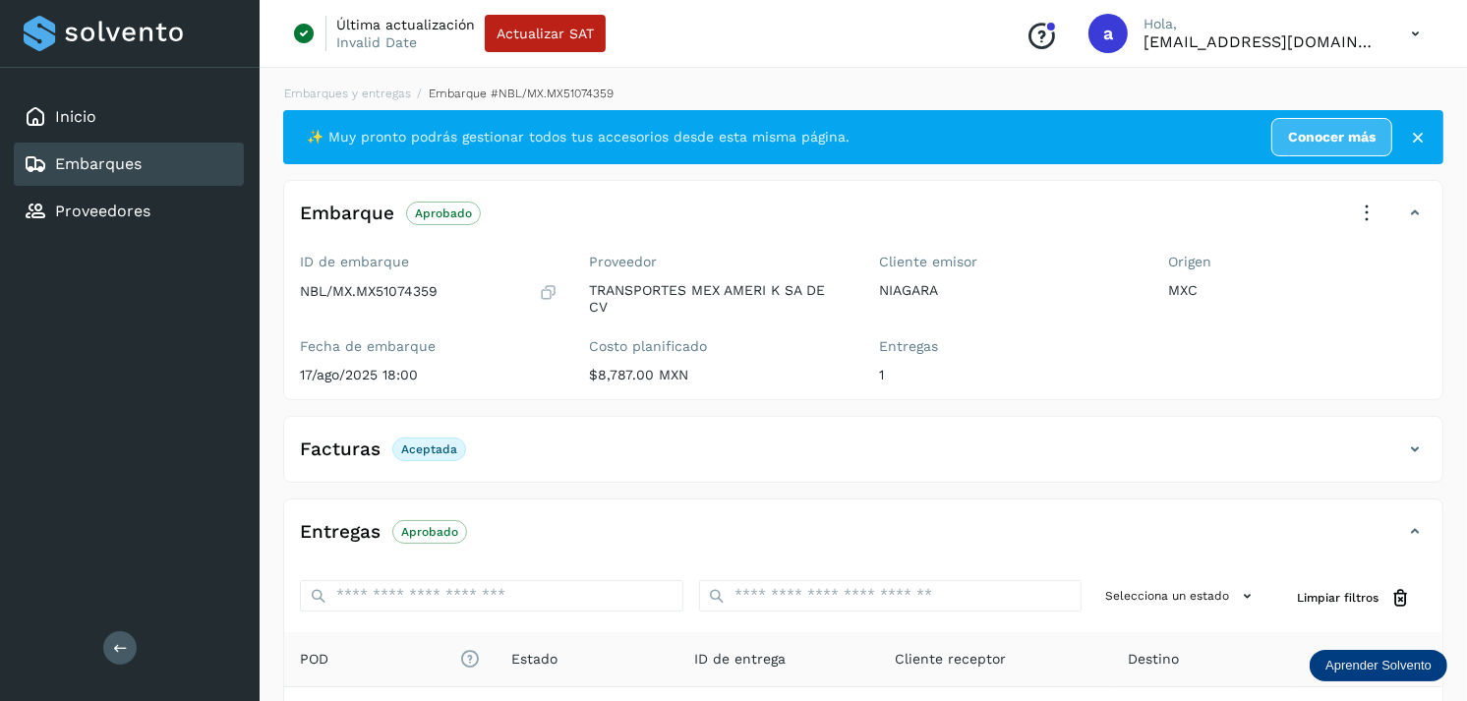
scroll to position [250, 0]
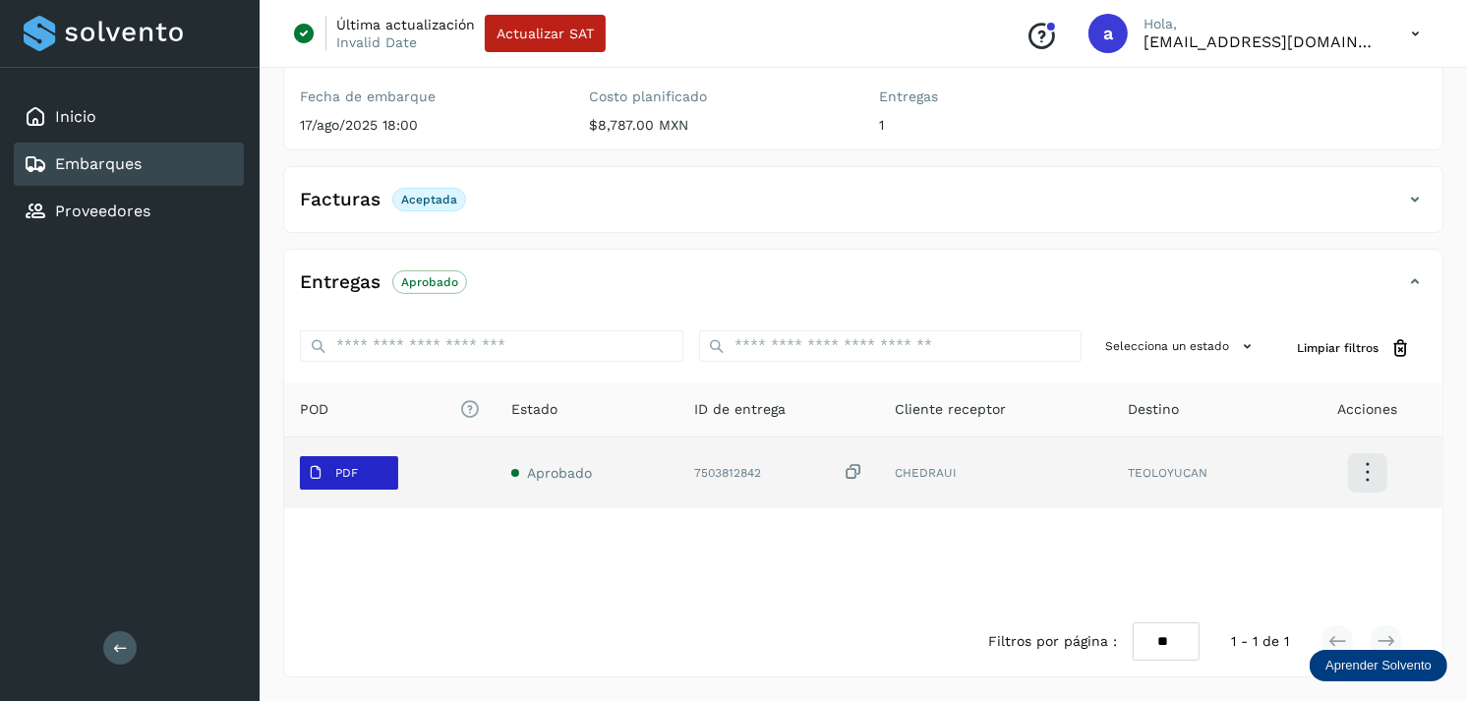
click at [338, 457] on span "PDF" at bounding box center [333, 472] width 66 height 31
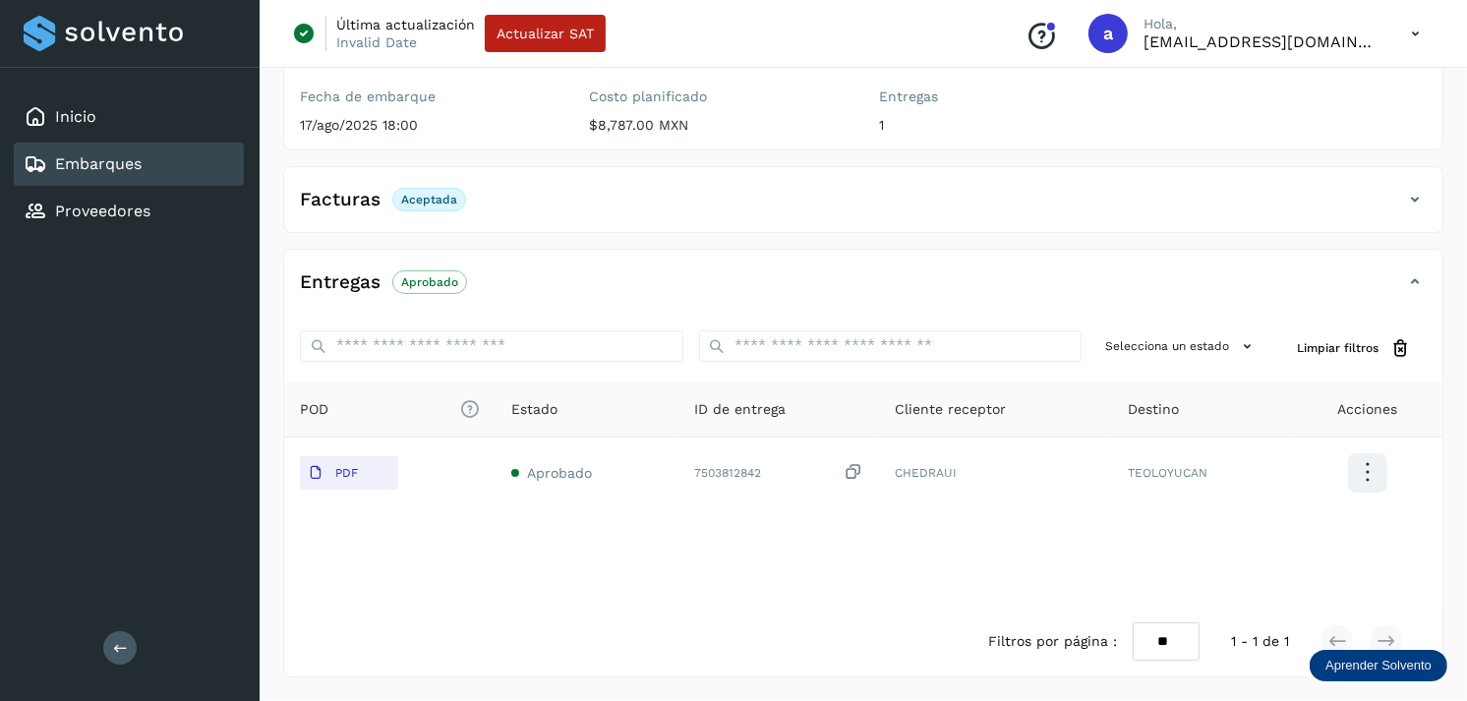
click at [126, 170] on link "Embarques" at bounding box center [98, 163] width 87 height 19
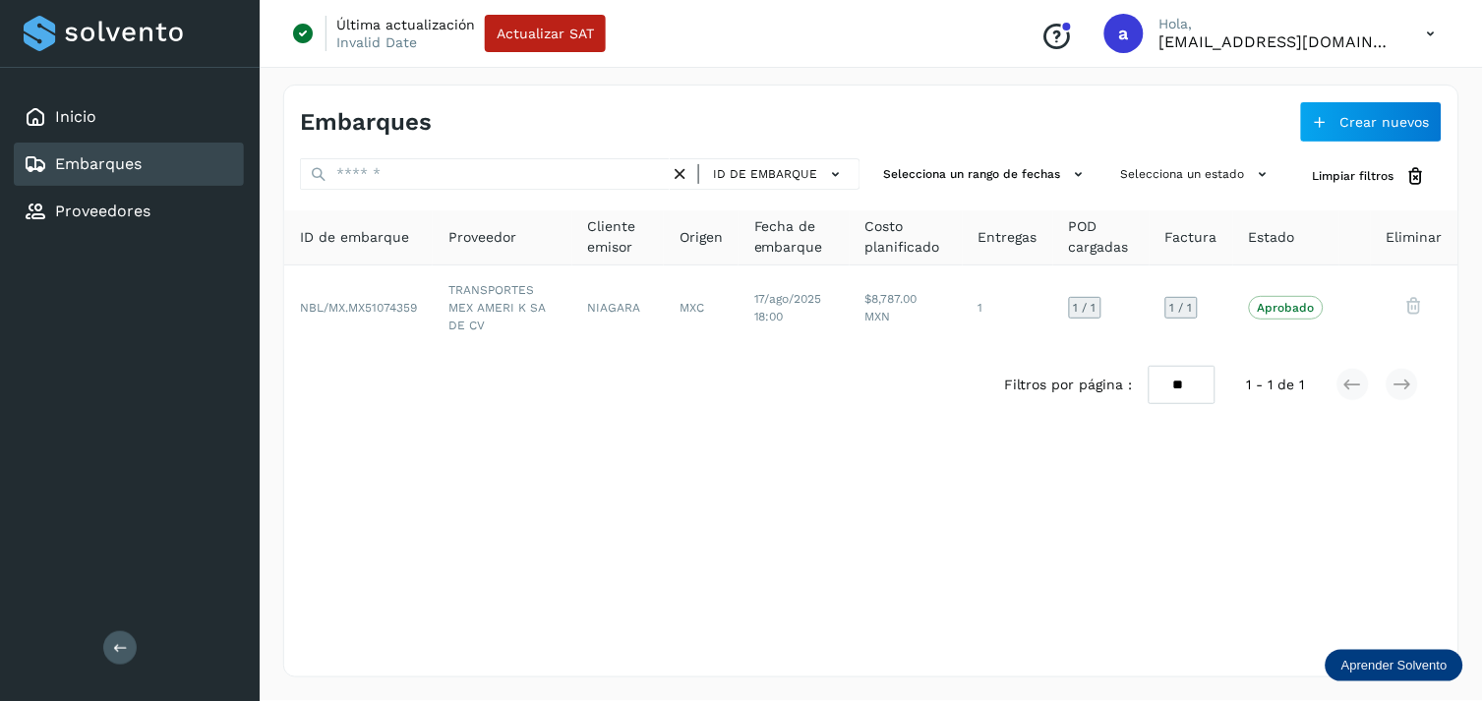
click at [811, 191] on div "ID de embarque" at bounding box center [580, 176] width 561 height 36
drag, startPoint x: 810, startPoint y: 192, endPoint x: 803, endPoint y: 169, distance: 23.6
click at [803, 169] on div "ID de embarque" at bounding box center [580, 176] width 561 height 36
click at [803, 169] on span "ID de embarque" at bounding box center [765, 174] width 104 height 18
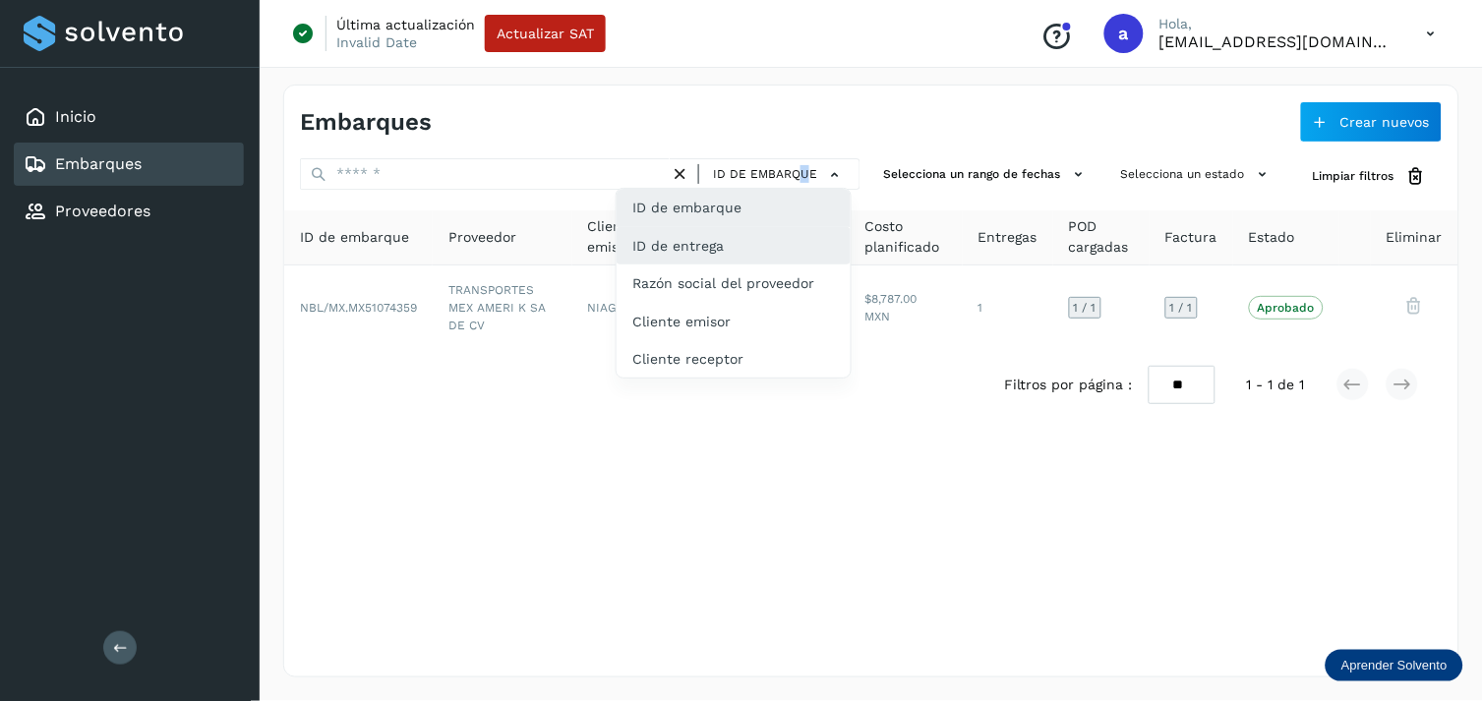
click at [769, 239] on div "ID de entrega" at bounding box center [734, 245] width 234 height 37
type input "**********"
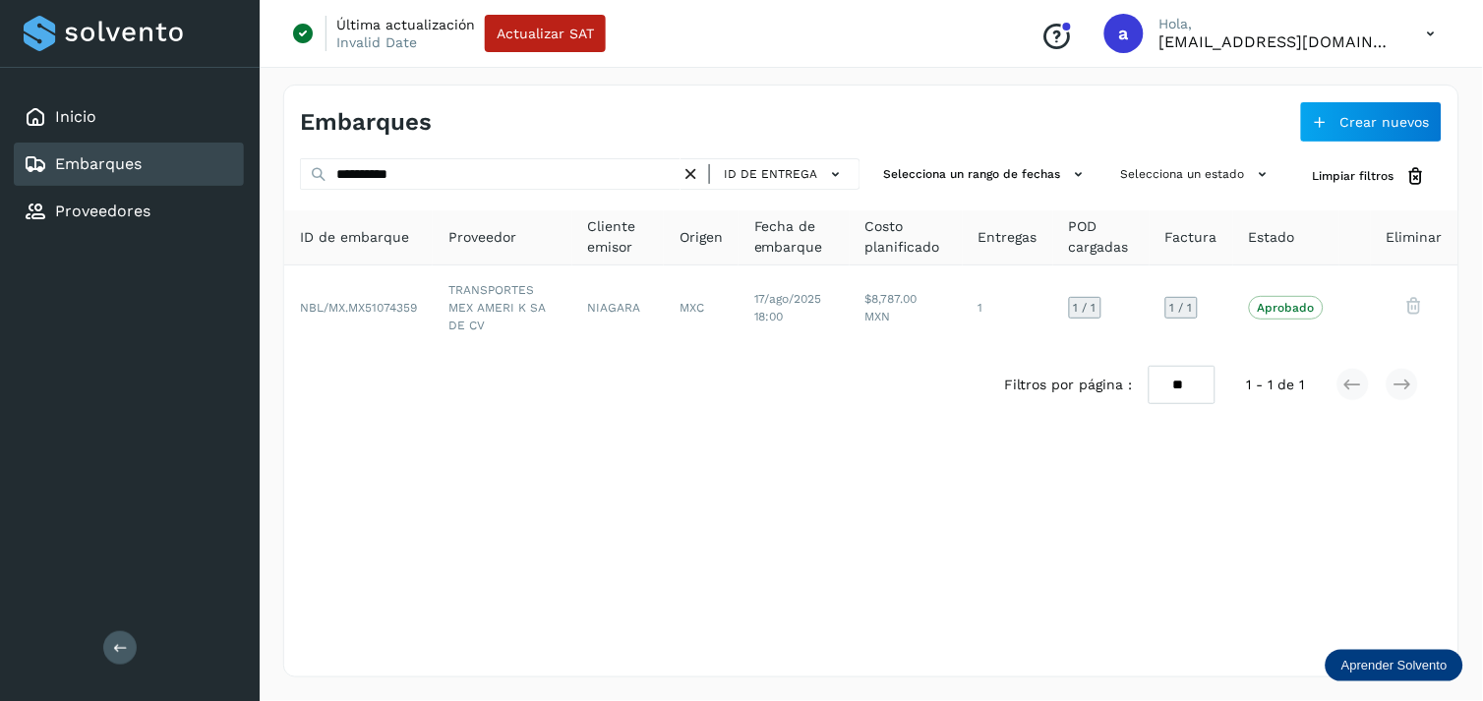
click at [690, 172] on icon at bounding box center [691, 174] width 21 height 21
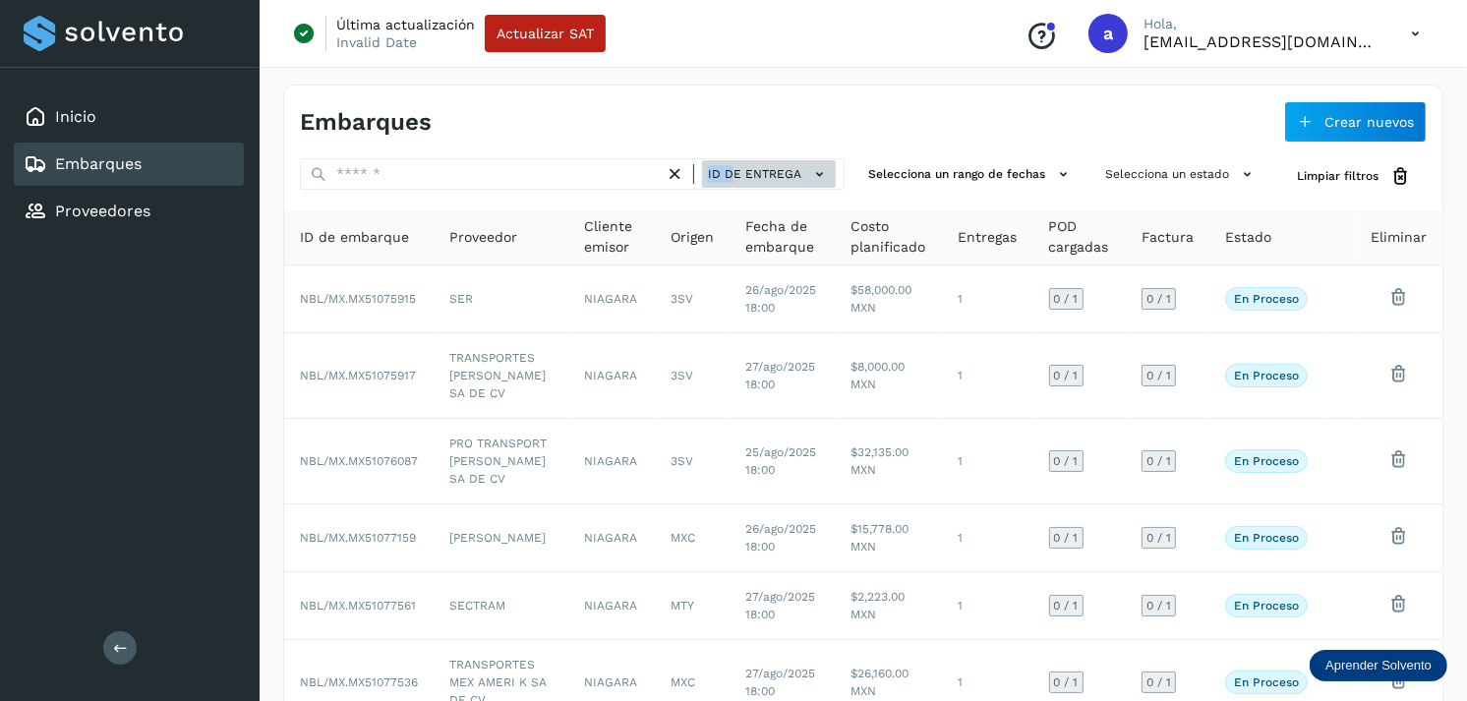
drag, startPoint x: 690, startPoint y: 172, endPoint x: 734, endPoint y: 165, distance: 43.8
click at [734, 165] on div "ID de entrega" at bounding box center [760, 174] width 150 height 29
click at [734, 165] on span "ID de entrega" at bounding box center [754, 174] width 93 height 18
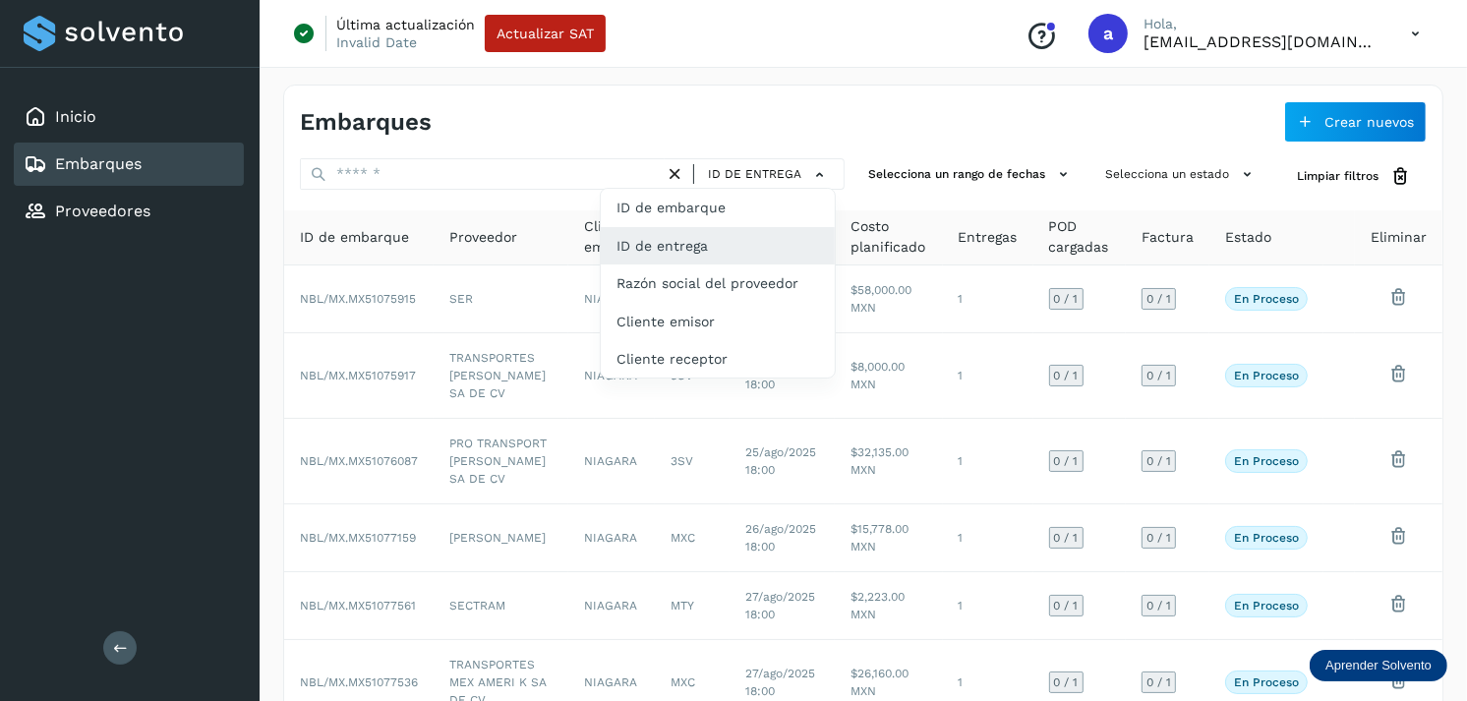
click at [714, 125] on div at bounding box center [733, 350] width 1467 height 701
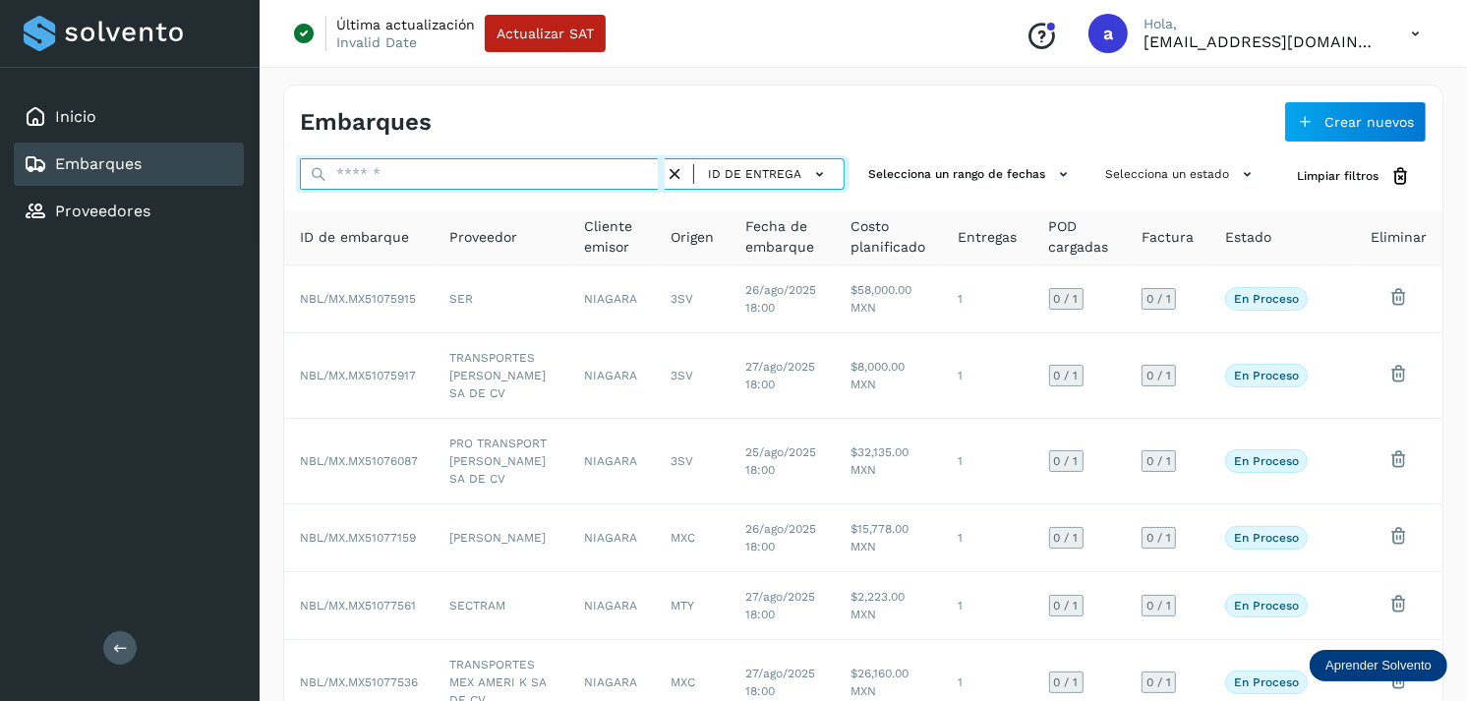
click at [555, 182] on input "text" at bounding box center [482, 173] width 365 height 31
paste input "**********"
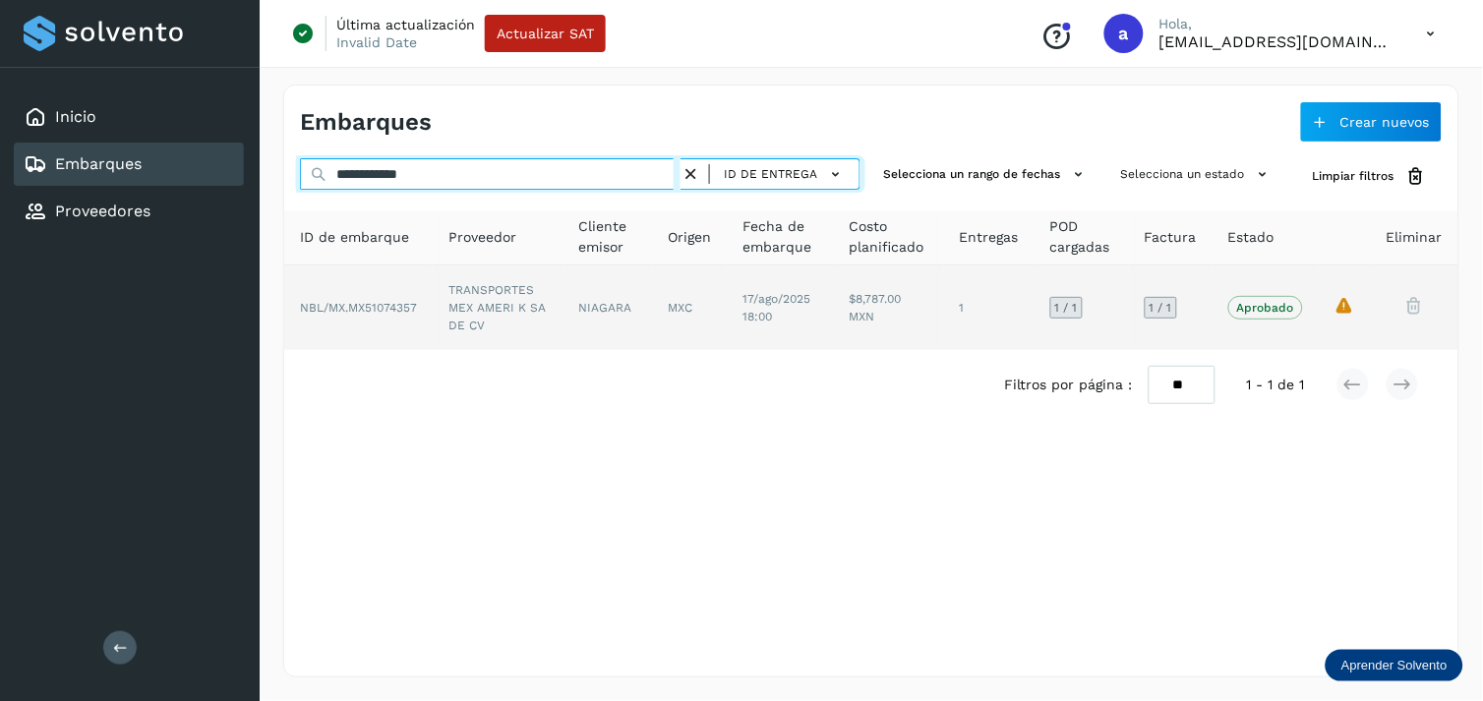
type input "**********"
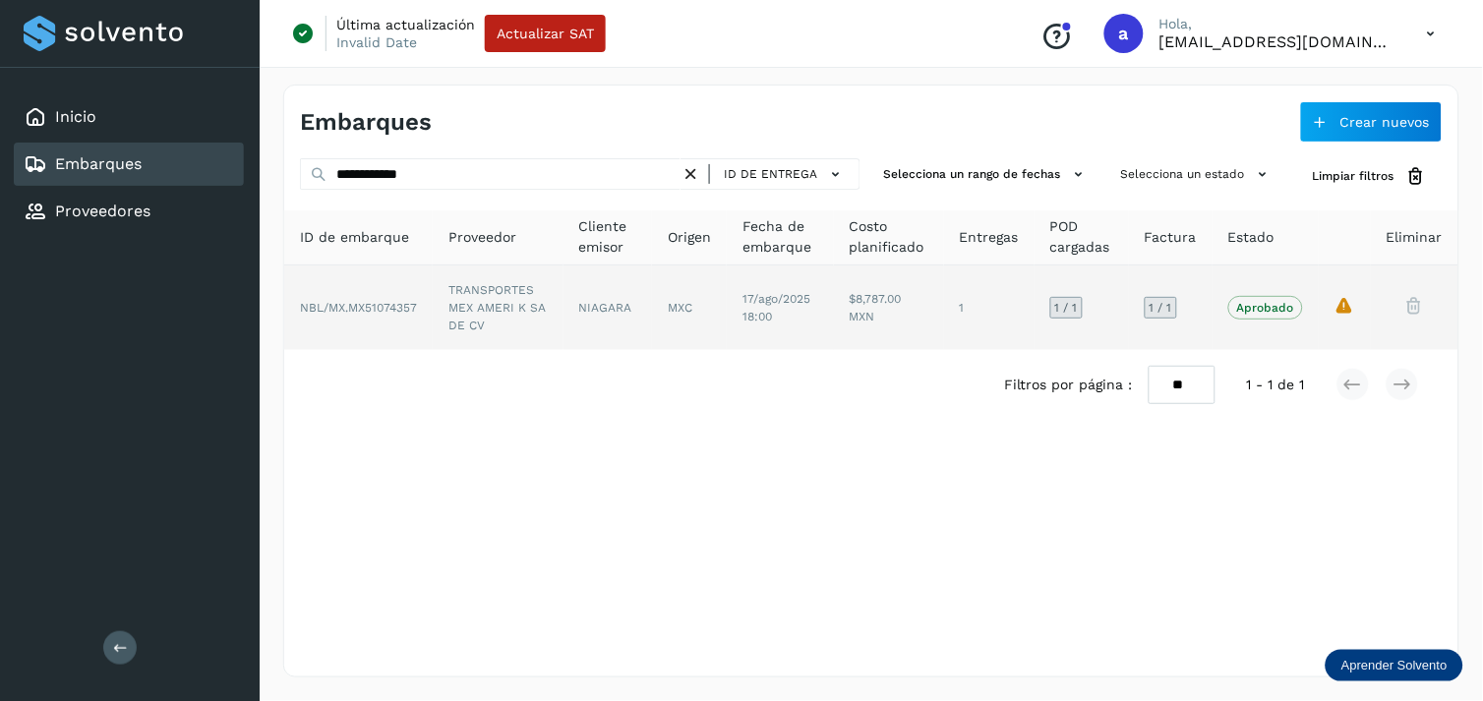
click at [523, 313] on td "TRANSPORTES MEX AMERI K SA DE CV" at bounding box center [498, 308] width 131 height 85
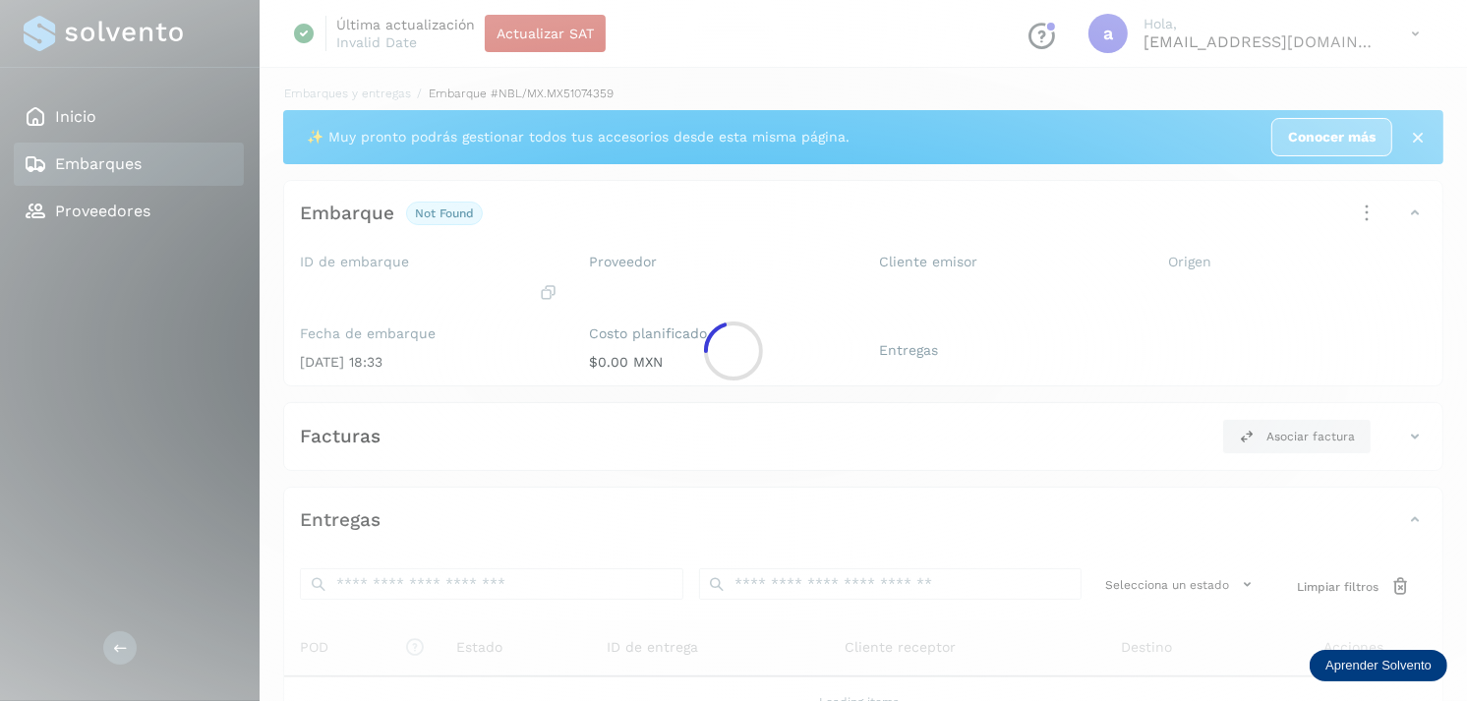
click at [523, 313] on div at bounding box center [733, 350] width 1467 height 701
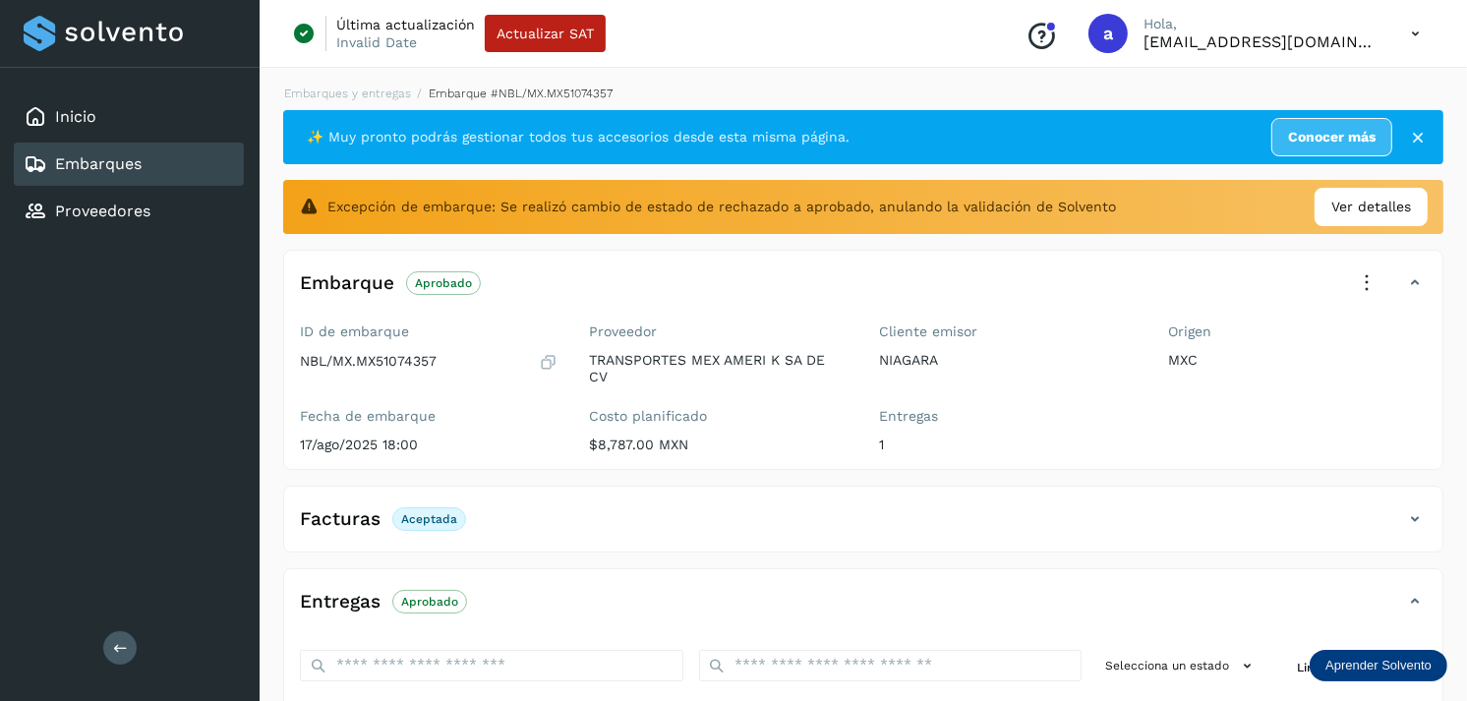
scroll to position [320, 0]
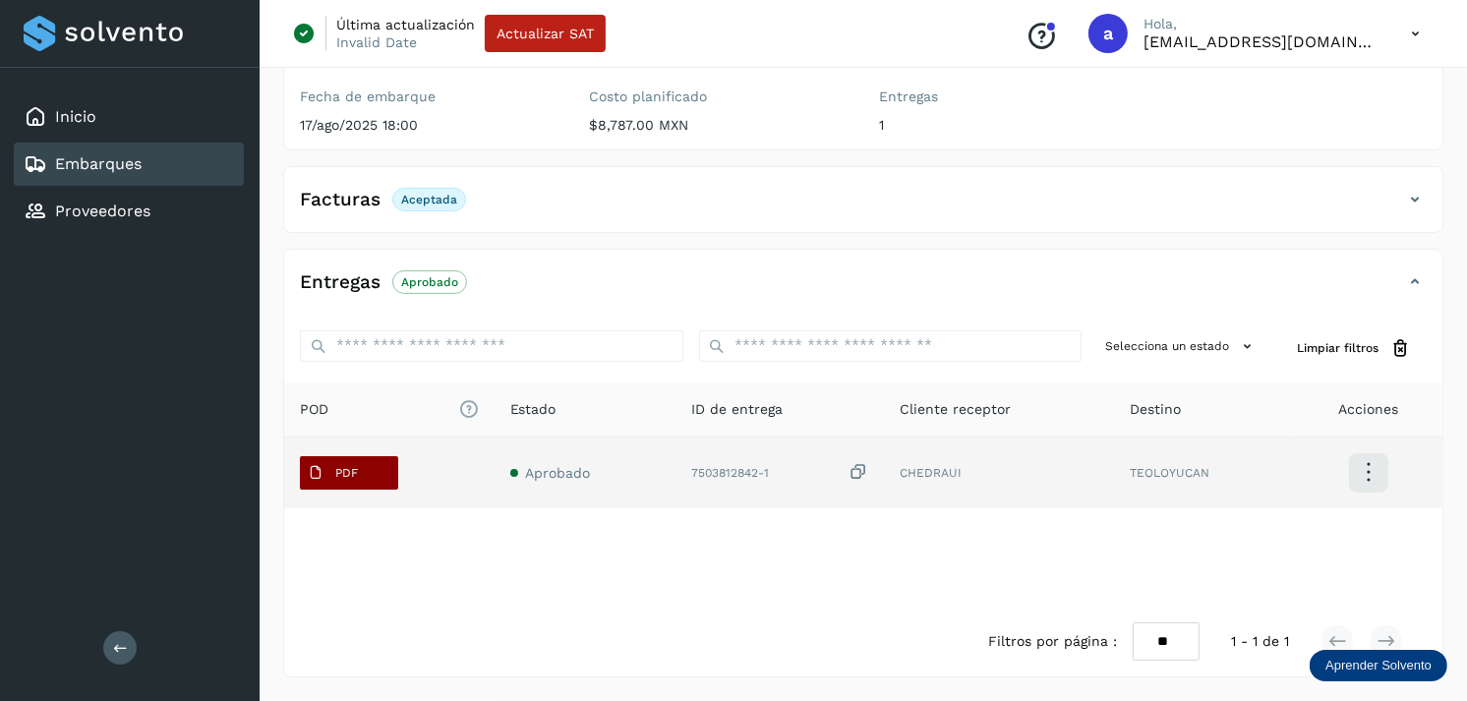
click at [370, 466] on button "PDF" at bounding box center [349, 472] width 98 height 33
